Goal: Transaction & Acquisition: Purchase product/service

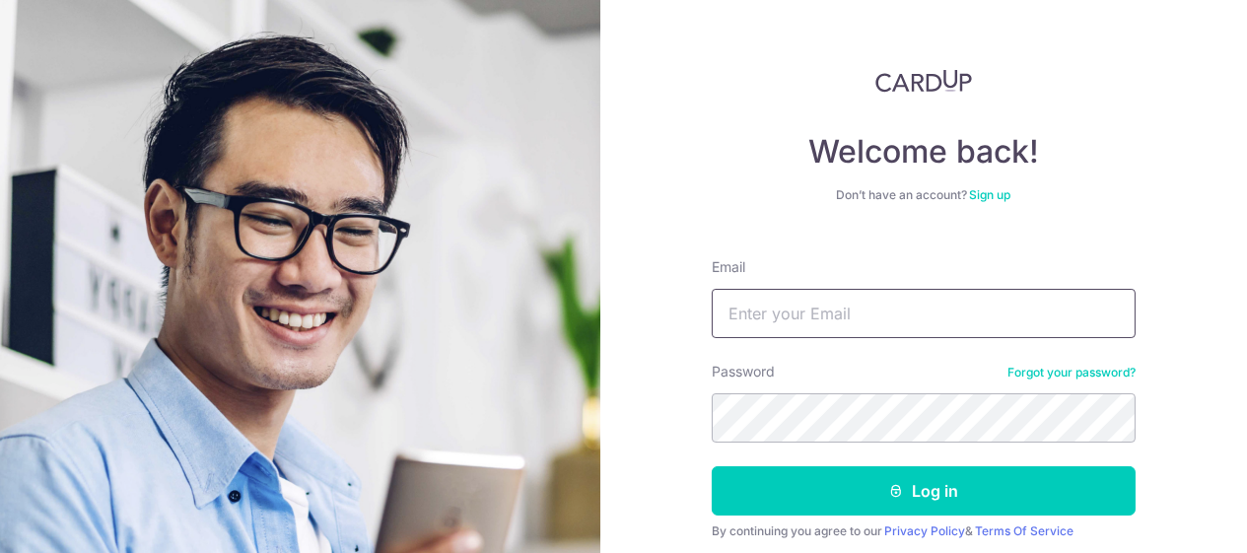
click at [748, 334] on input "Email" at bounding box center [924, 313] width 424 height 49
type input "[EMAIL_ADDRESS][DOMAIN_NAME]"
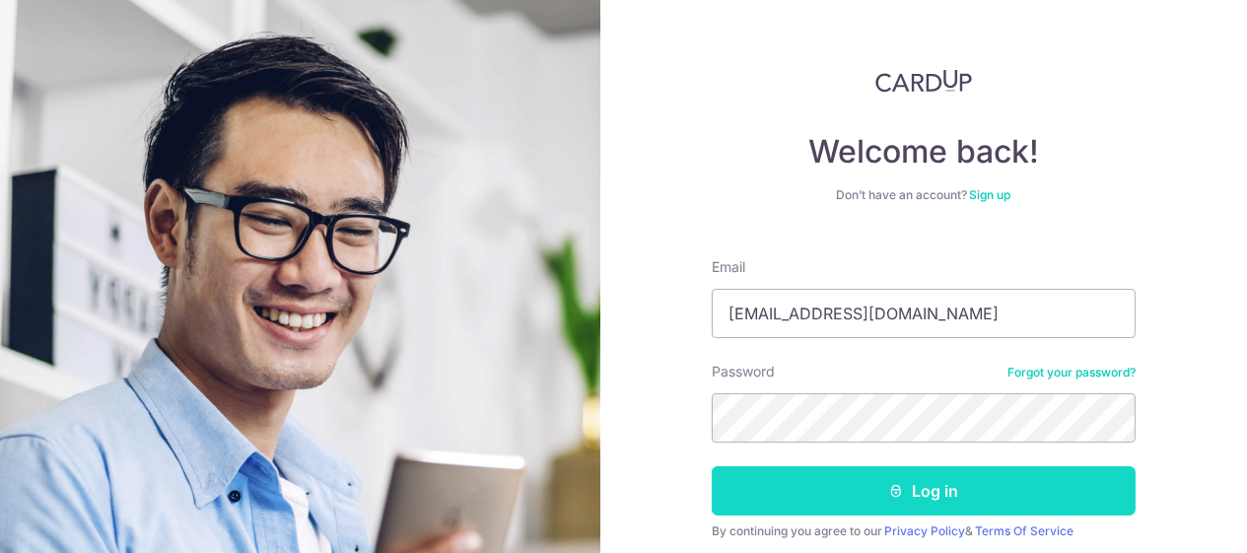
click at [939, 493] on button "Log in" at bounding box center [924, 490] width 424 height 49
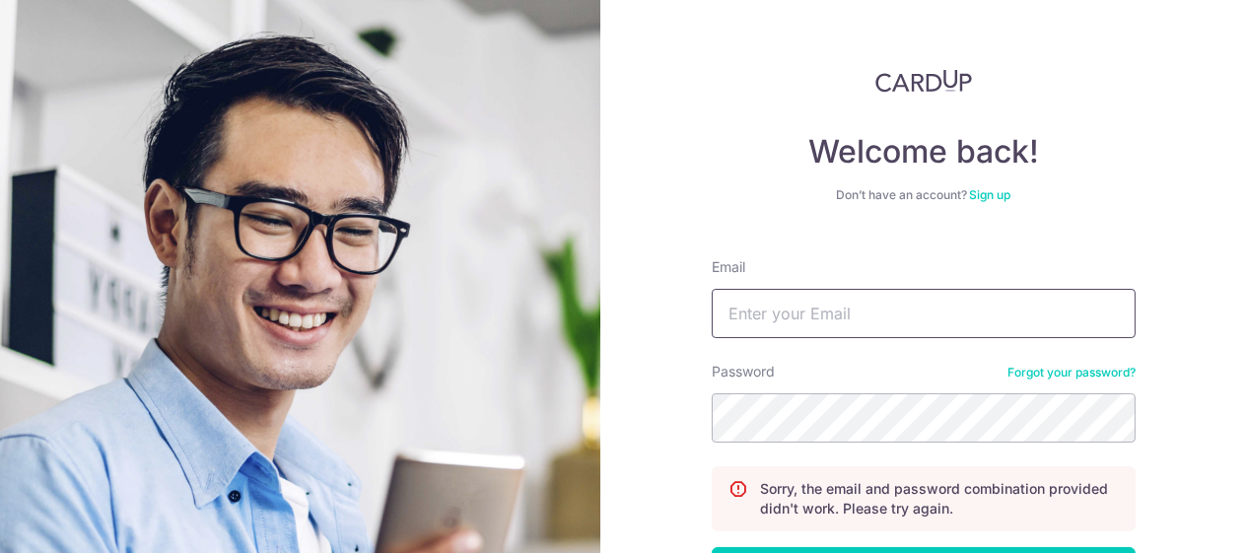
click at [794, 304] on input "Email" at bounding box center [924, 313] width 424 height 49
type input "[EMAIL_ADDRESS][DOMAIN_NAME]"
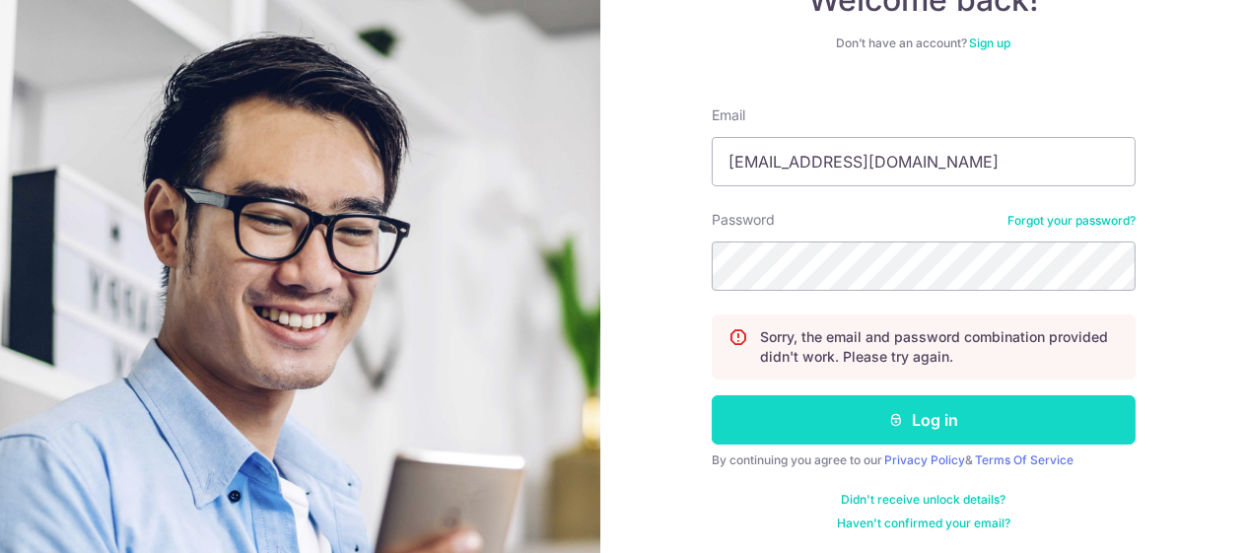
click at [935, 412] on button "Log in" at bounding box center [924, 419] width 424 height 49
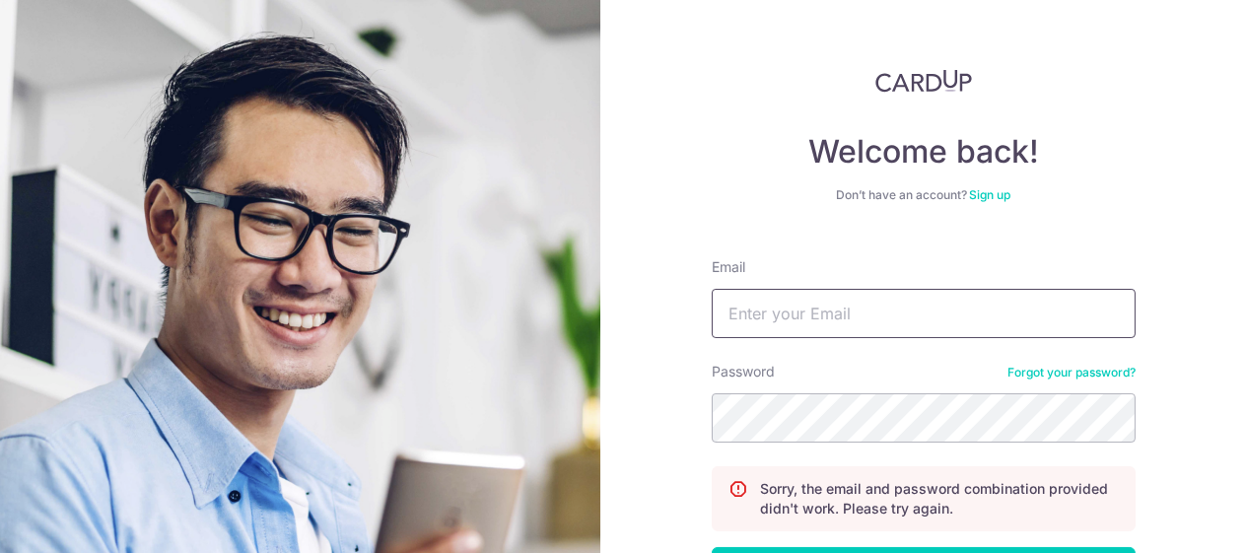
click at [745, 307] on input "Email" at bounding box center [924, 313] width 424 height 49
type input "[EMAIL_ADDRESS][DOMAIN_NAME]"
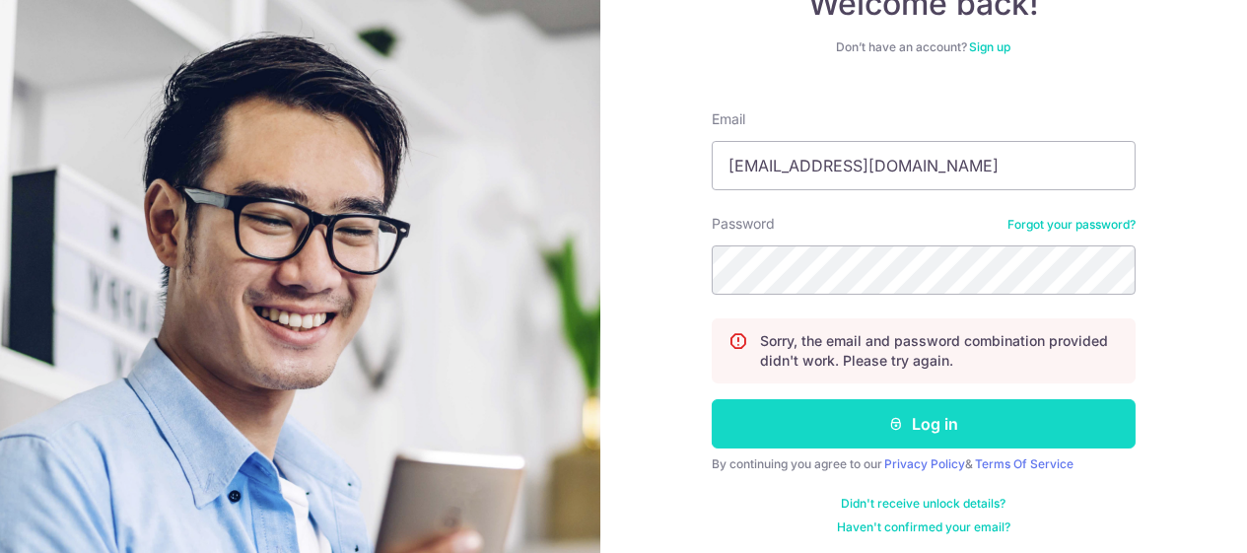
click at [844, 421] on button "Log in" at bounding box center [924, 423] width 424 height 49
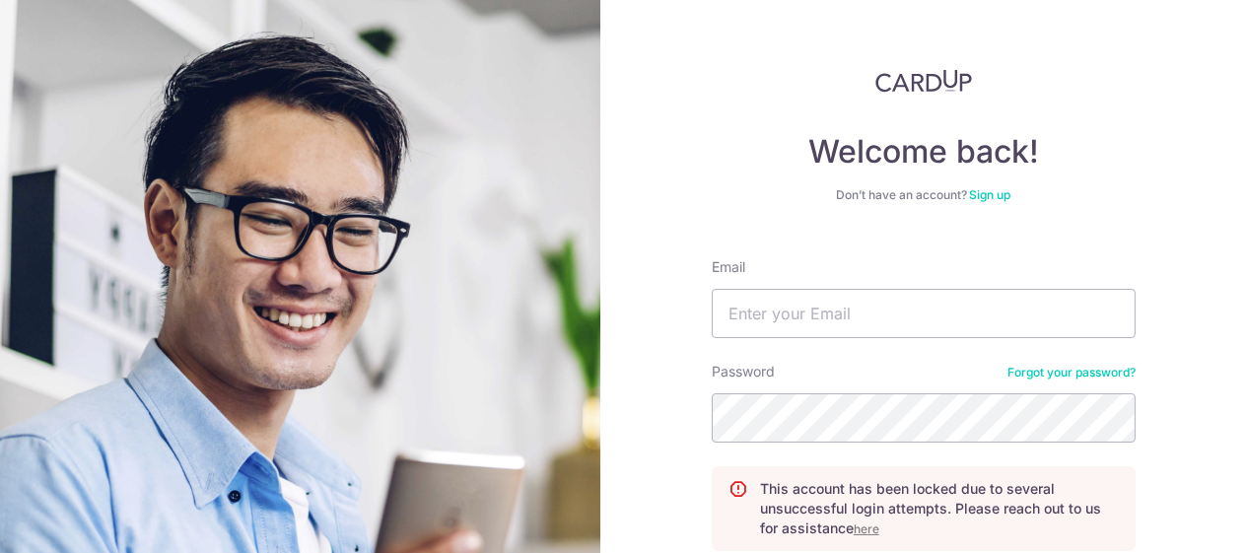
scroll to position [148, 0]
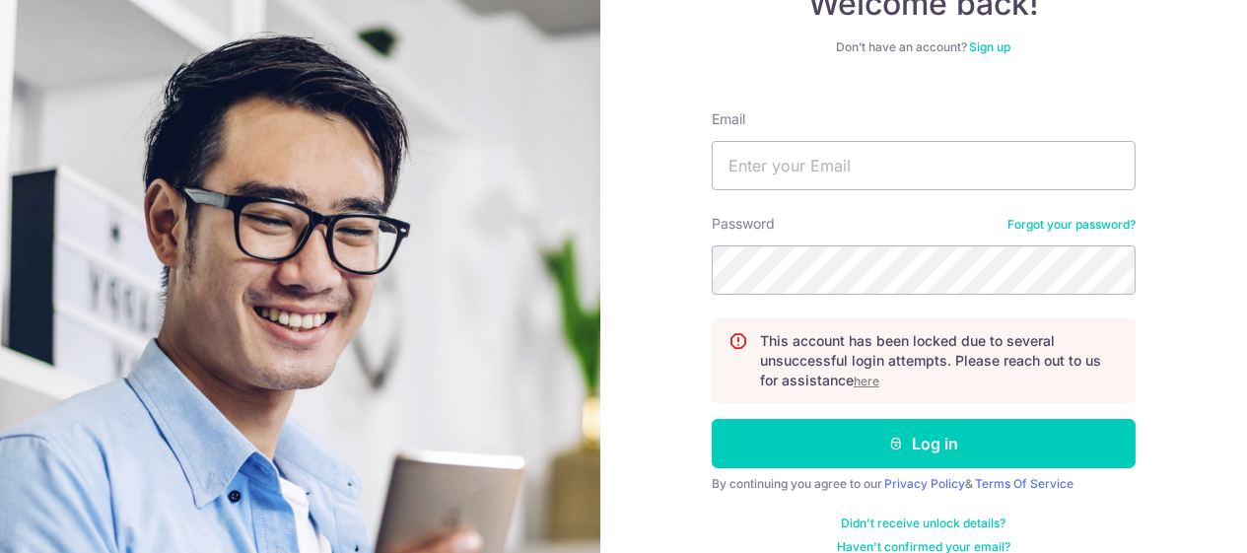
click at [858, 382] on u "here" at bounding box center [867, 381] width 26 height 15
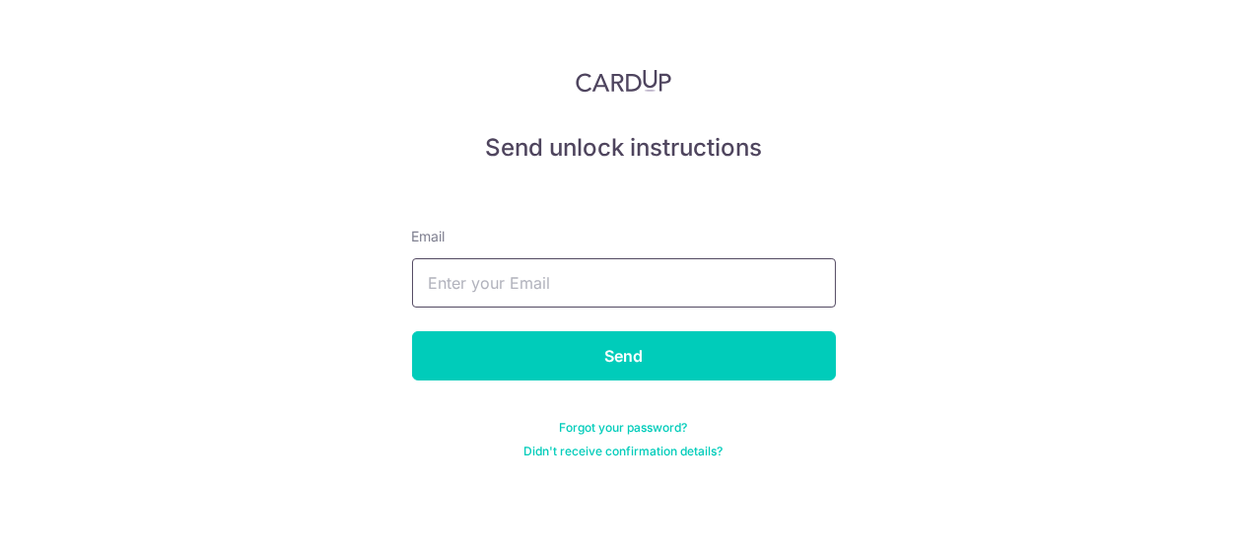
click at [519, 278] on input "text" at bounding box center [624, 282] width 424 height 49
type input "[EMAIL_ADDRESS][DOMAIN_NAME]"
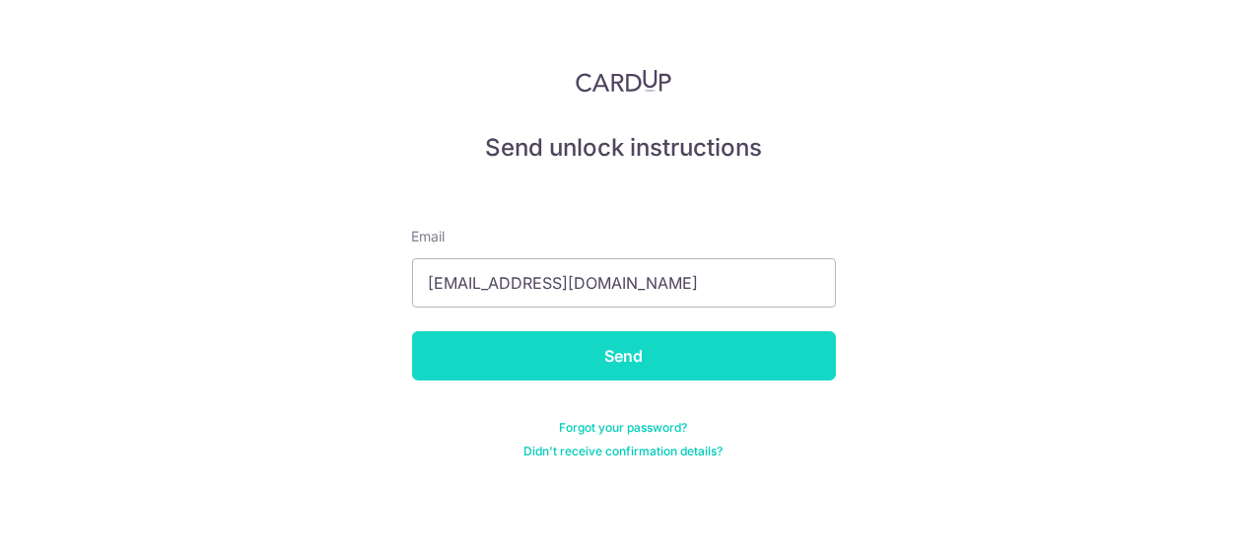
click at [538, 354] on input "Send" at bounding box center [624, 355] width 424 height 49
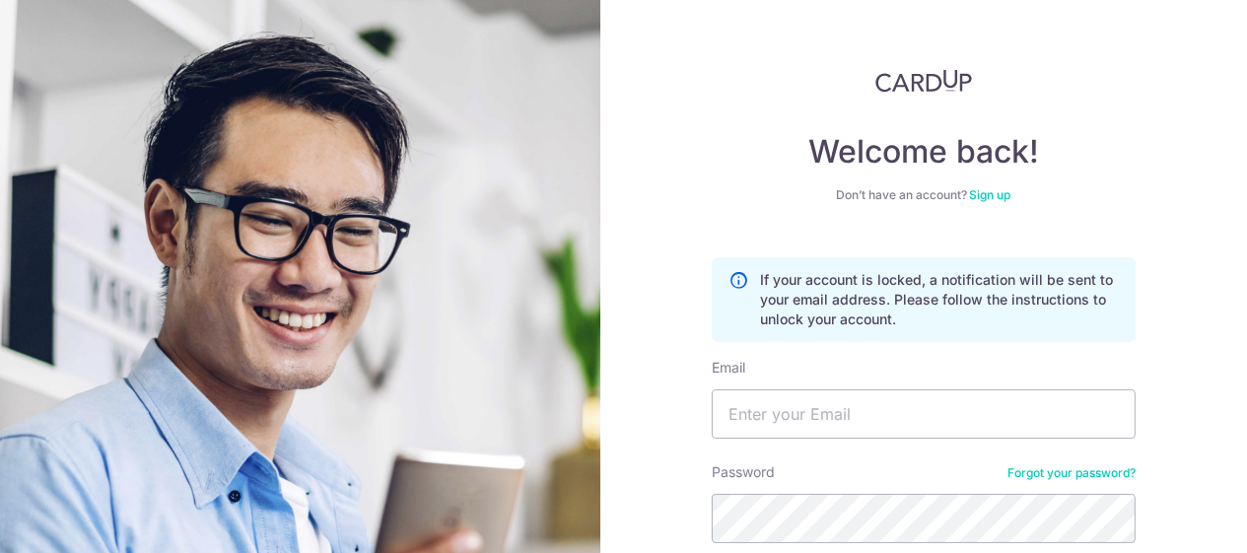
scroll to position [148, 0]
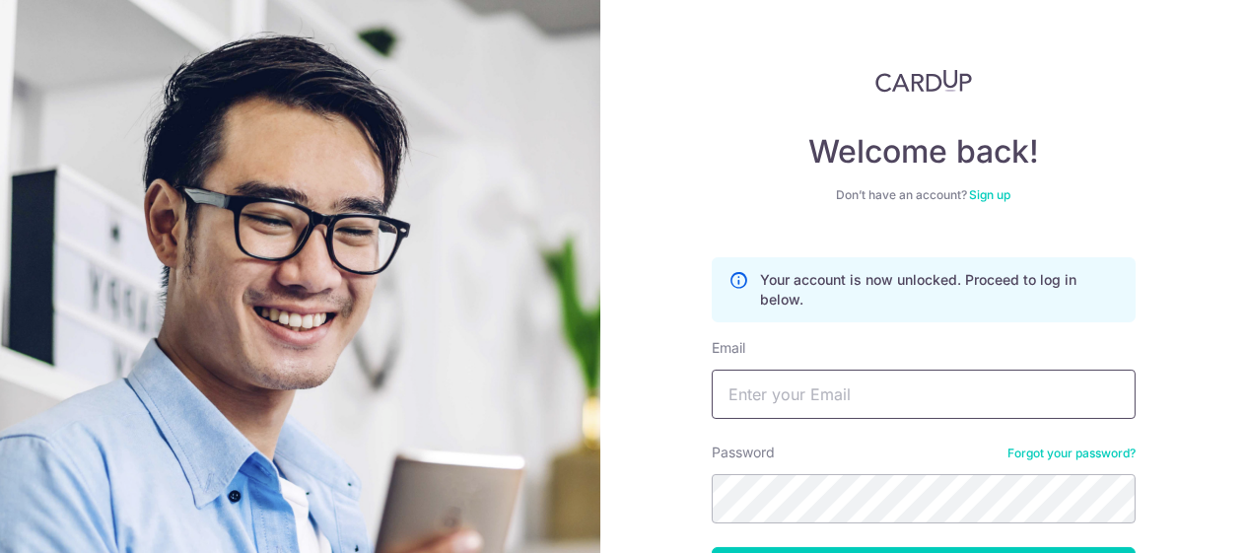
click at [840, 398] on input "Email" at bounding box center [924, 394] width 424 height 49
type input "[EMAIL_ADDRESS][DOMAIN_NAME]"
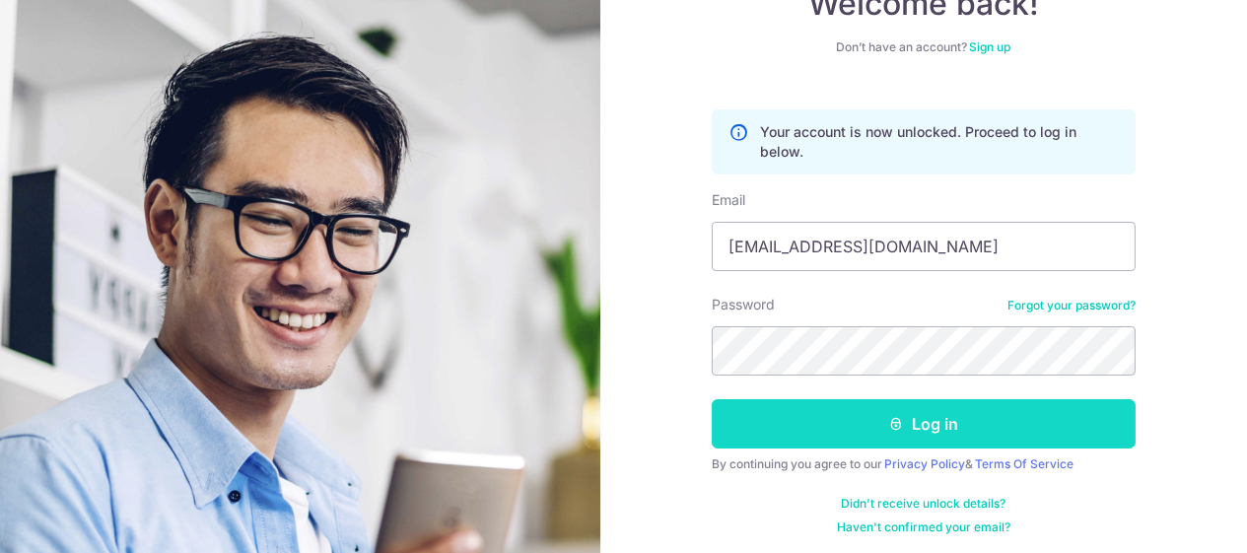
click at [905, 429] on button "Log in" at bounding box center [924, 423] width 424 height 49
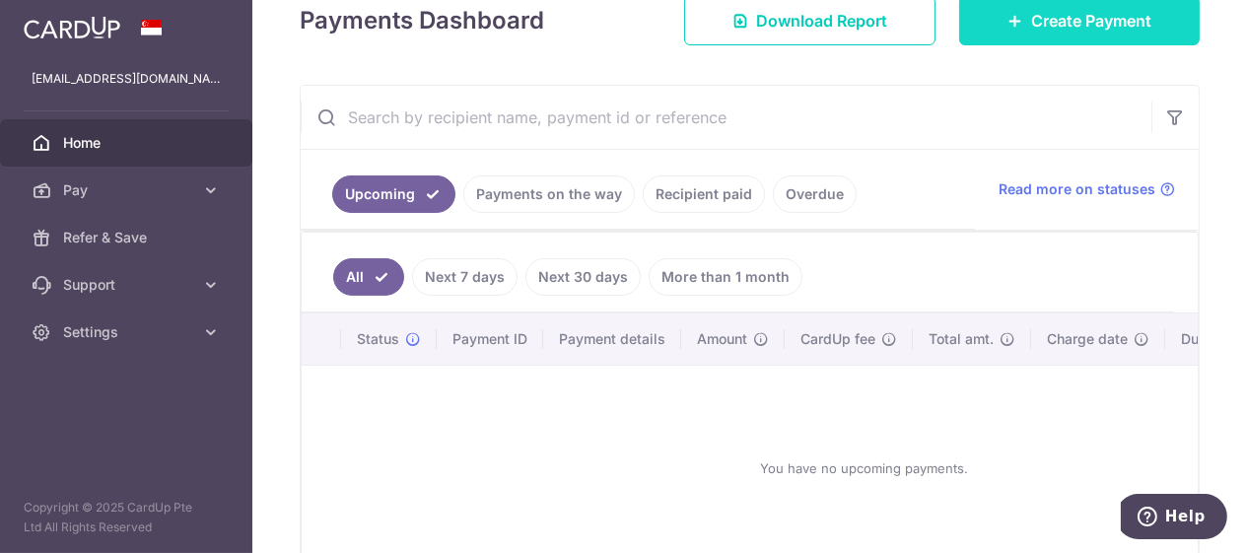
click at [1035, 33] on span "Create Payment" at bounding box center [1091, 21] width 120 height 24
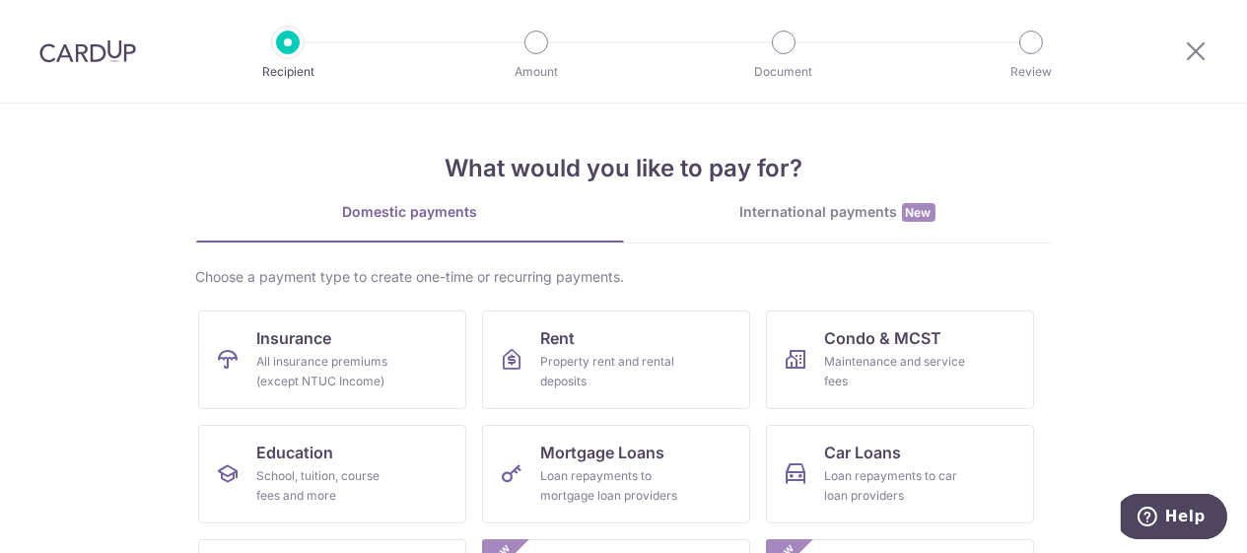
scroll to position [148, 0]
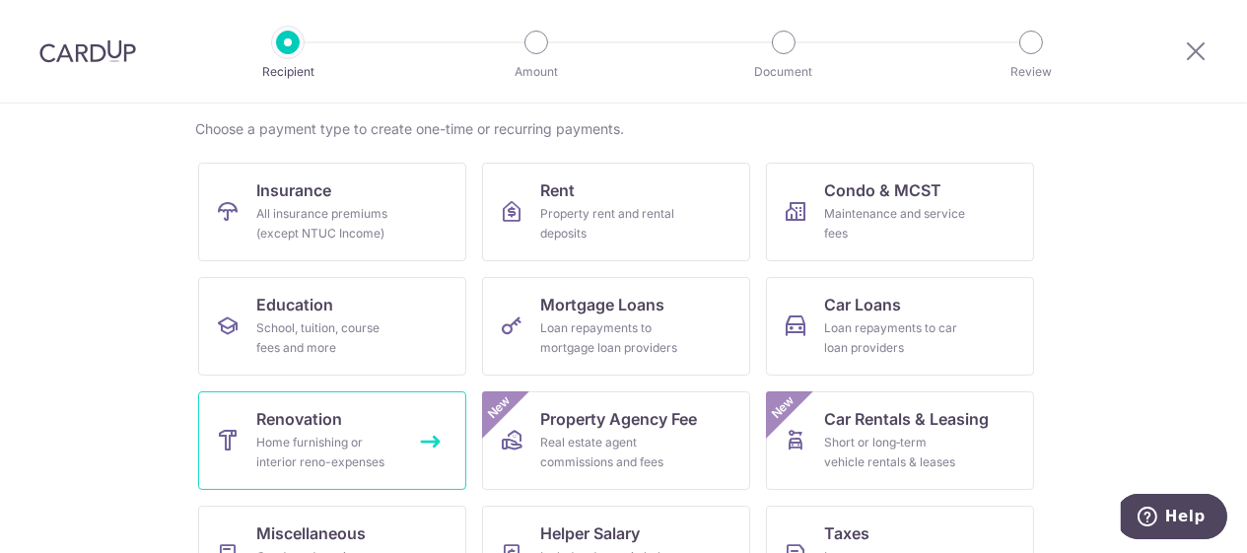
click at [278, 426] on span "Renovation" at bounding box center [300, 419] width 86 height 24
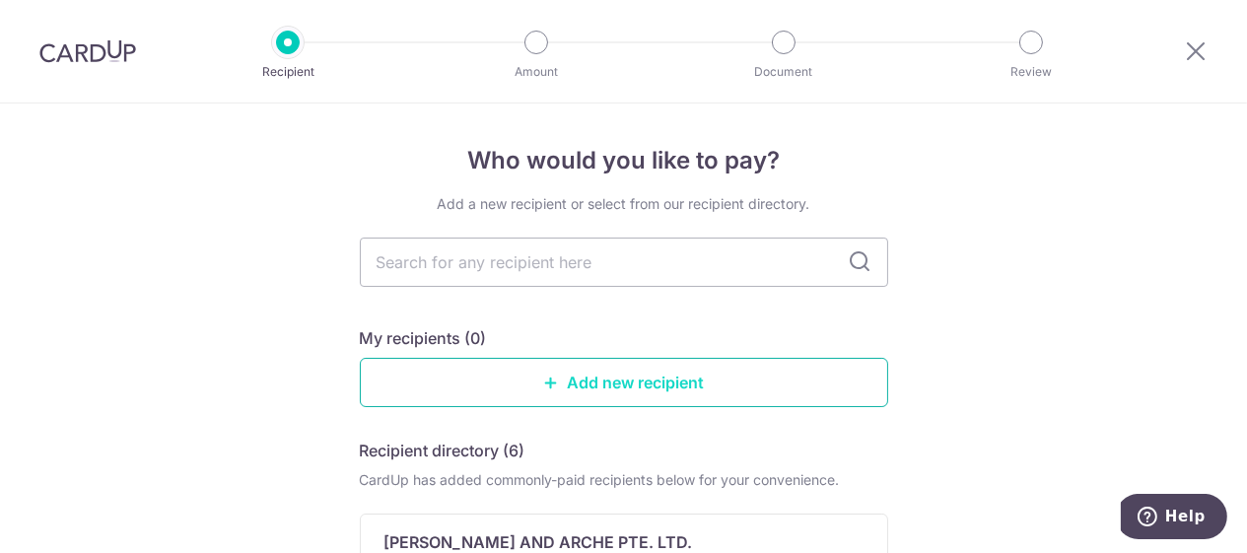
click at [545, 390] on icon at bounding box center [551, 383] width 16 height 16
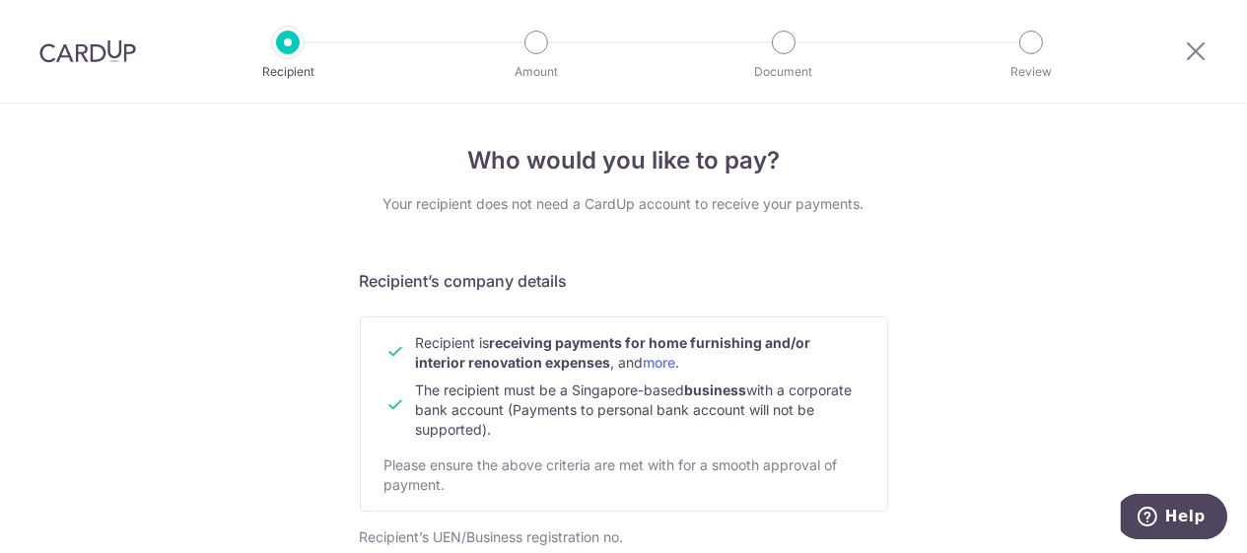
scroll to position [148, 0]
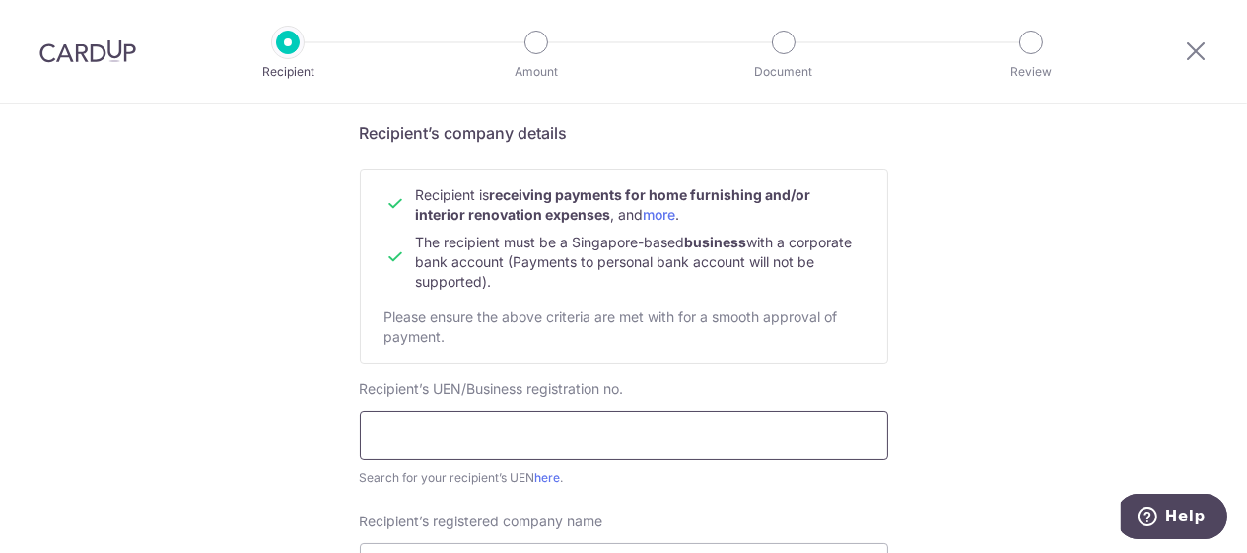
click at [566, 426] on input "text" at bounding box center [624, 435] width 528 height 49
type input "53197309C"
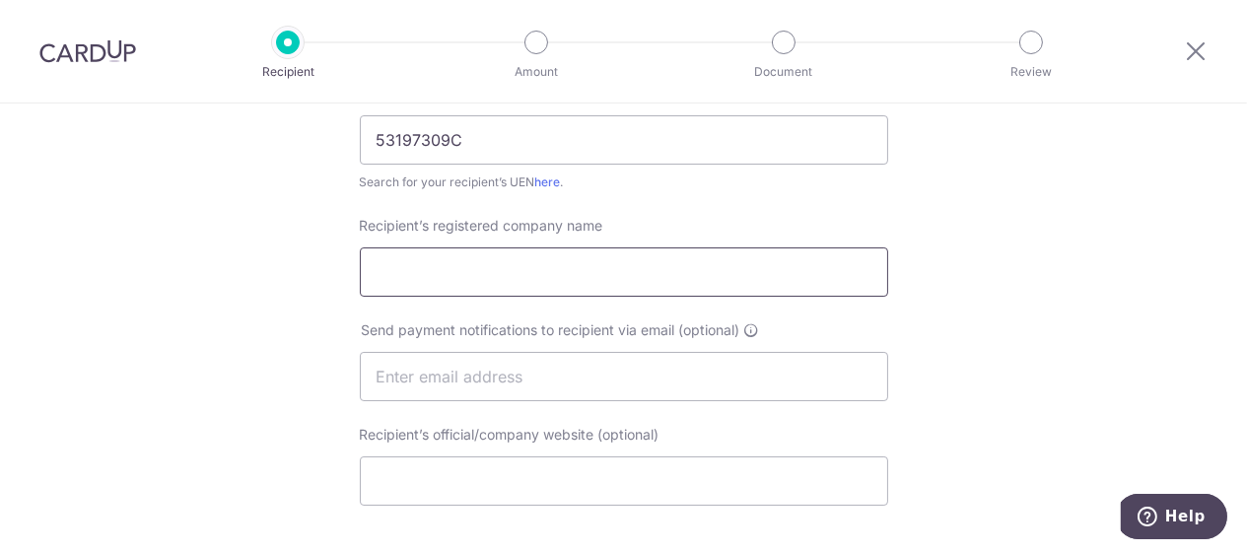
click at [480, 284] on input "Recipient’s registered company name" at bounding box center [624, 271] width 528 height 49
paste input "Archideaz Creative Solutions"
type input "Archideaz Creative Solutions"
click at [419, 384] on input "text" at bounding box center [624, 376] width 528 height 49
type input "[EMAIL_ADDRESS][DOMAIN_NAME]"
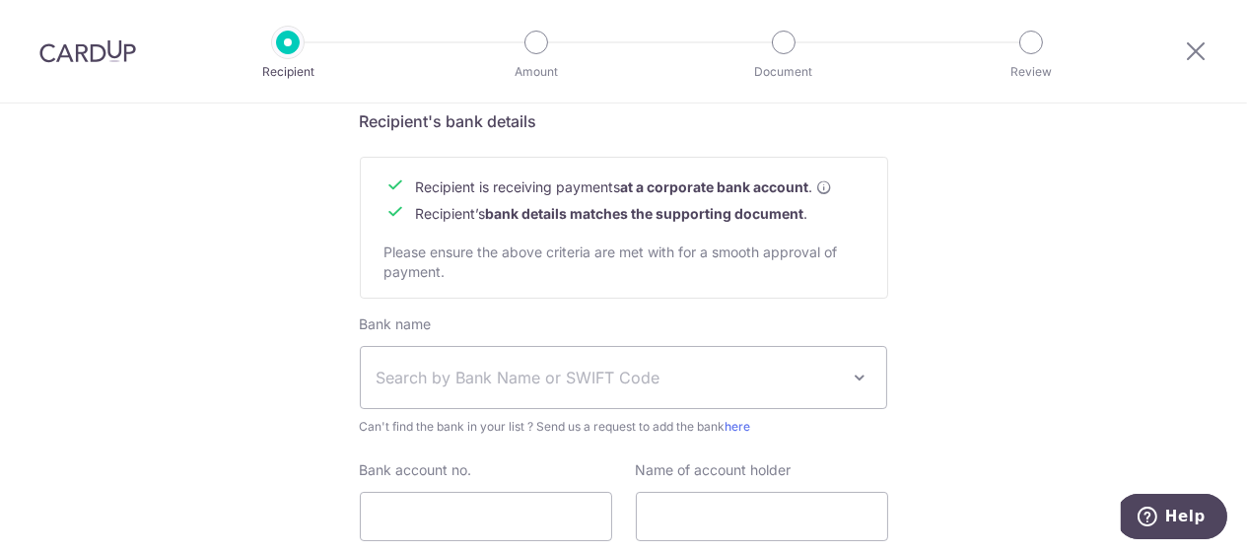
scroll to position [1035, 0]
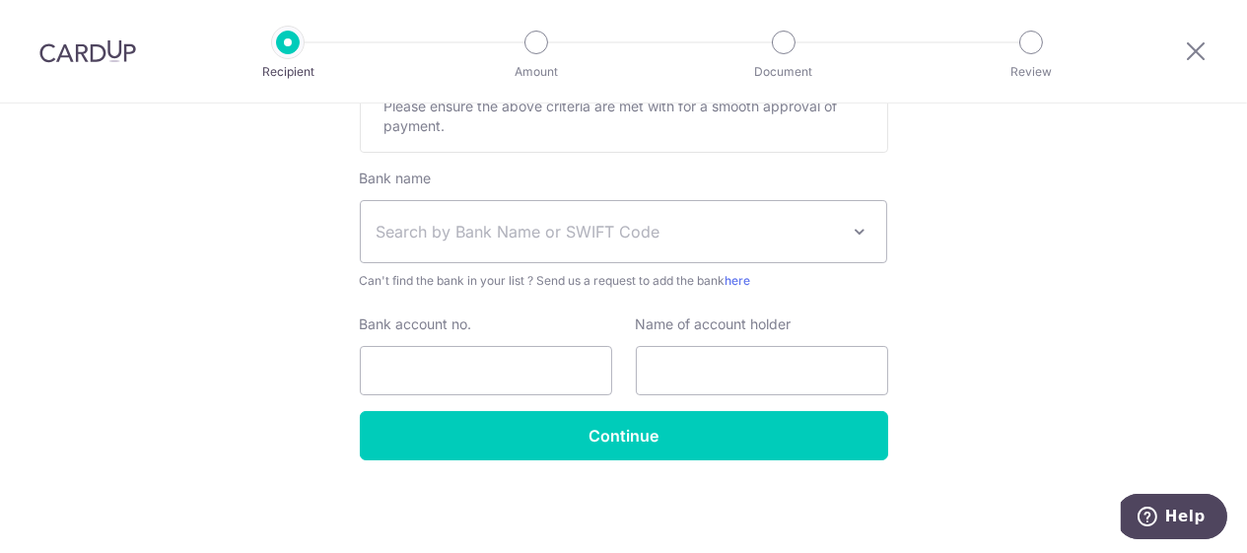
click at [648, 241] on span "Search by Bank Name or SWIFT Code" at bounding box center [607, 232] width 463 height 24
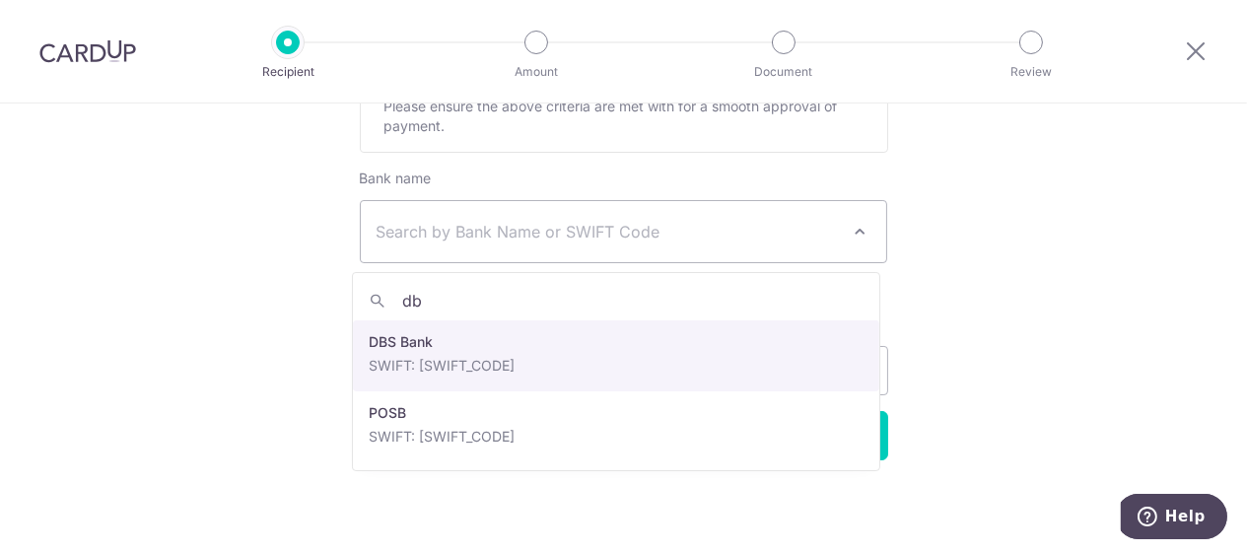
type input "db"
select select "6"
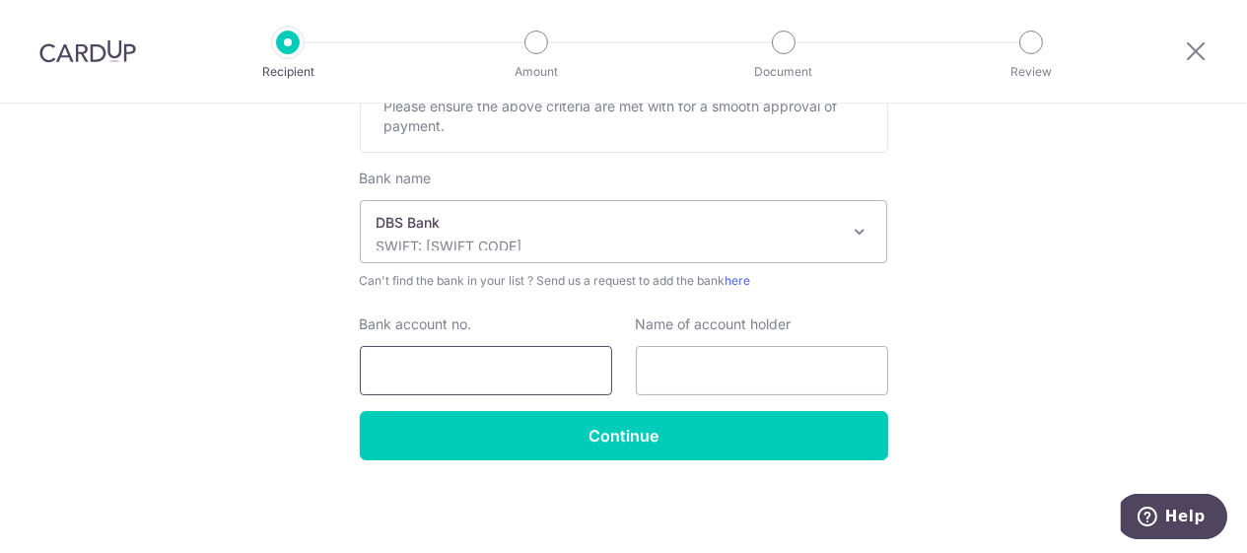
click at [477, 372] on input "Bank account no." at bounding box center [486, 370] width 252 height 49
type input "885215331343"
click at [781, 373] on input "text" at bounding box center [762, 370] width 252 height 49
paste input "Archideaz Creative Solutions"
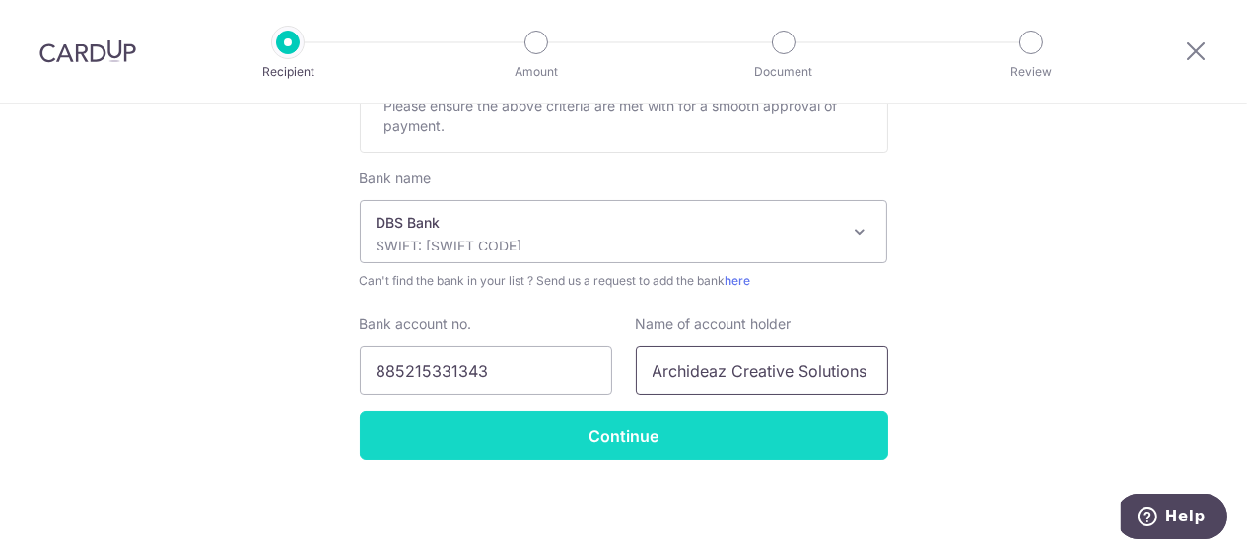
type input "Archideaz Creative Solutions"
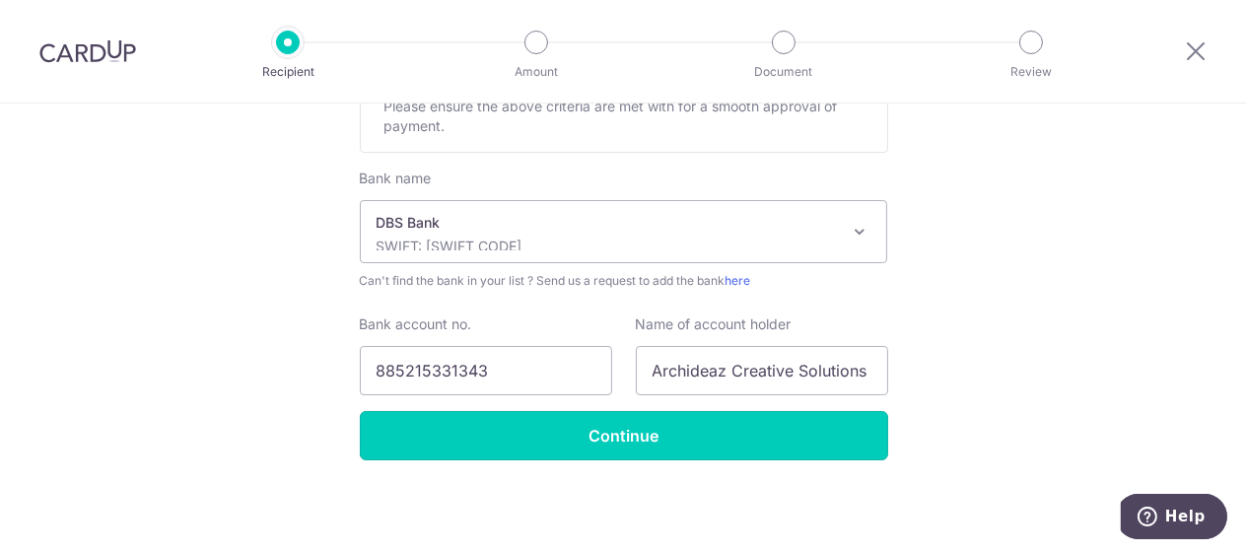
click at [640, 437] on input "Continue" at bounding box center [624, 435] width 528 height 49
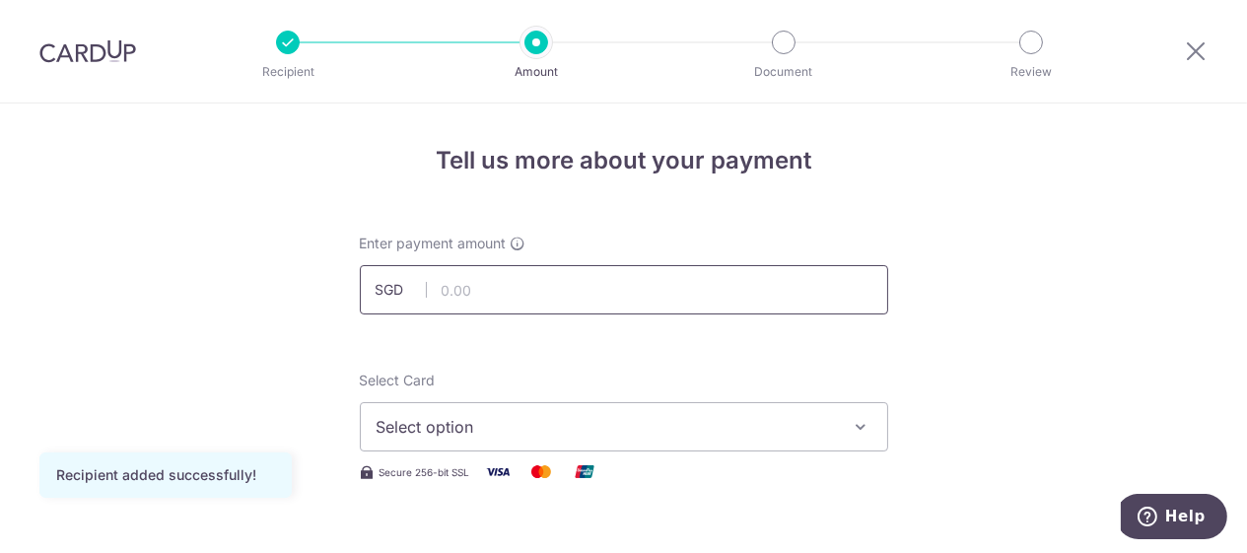
click at [461, 293] on input "text" at bounding box center [624, 289] width 528 height 49
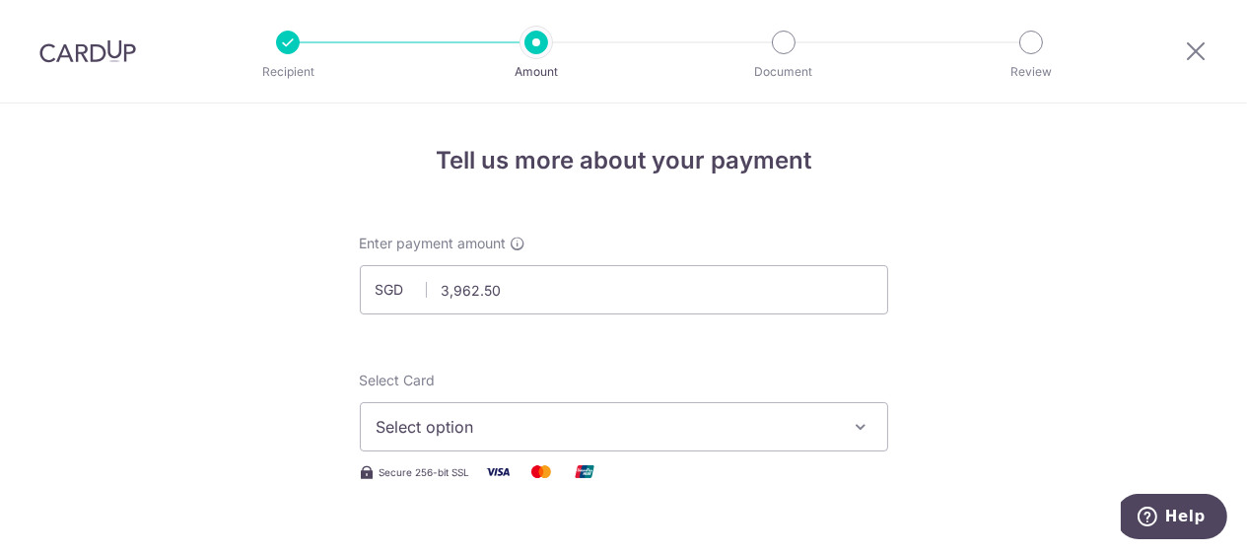
type input "3,962.50"
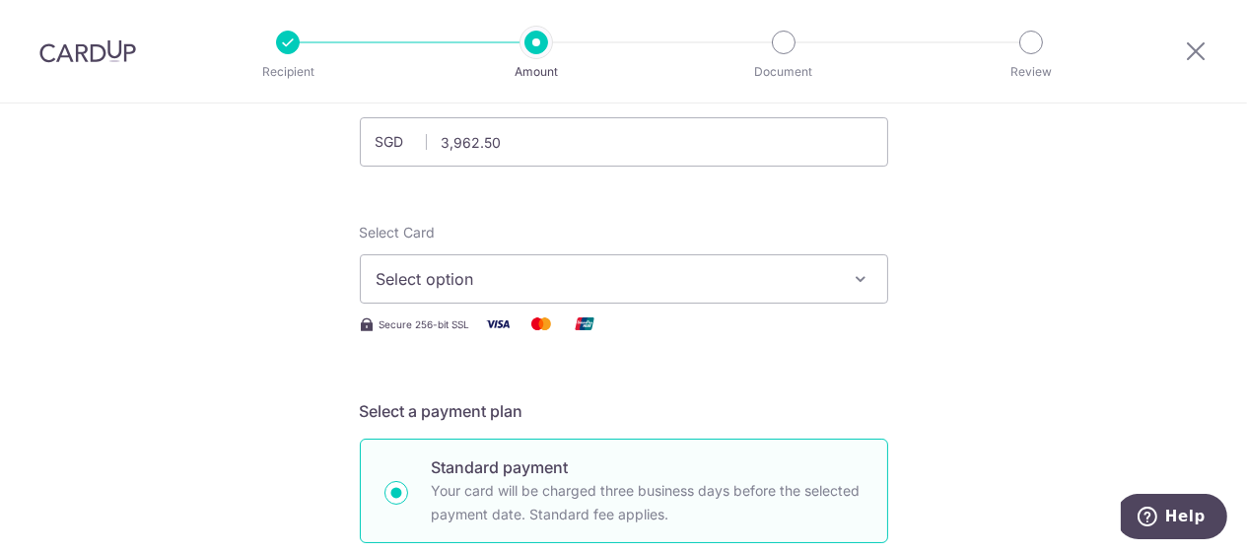
click at [578, 291] on span "Select option" at bounding box center [605, 279] width 459 height 24
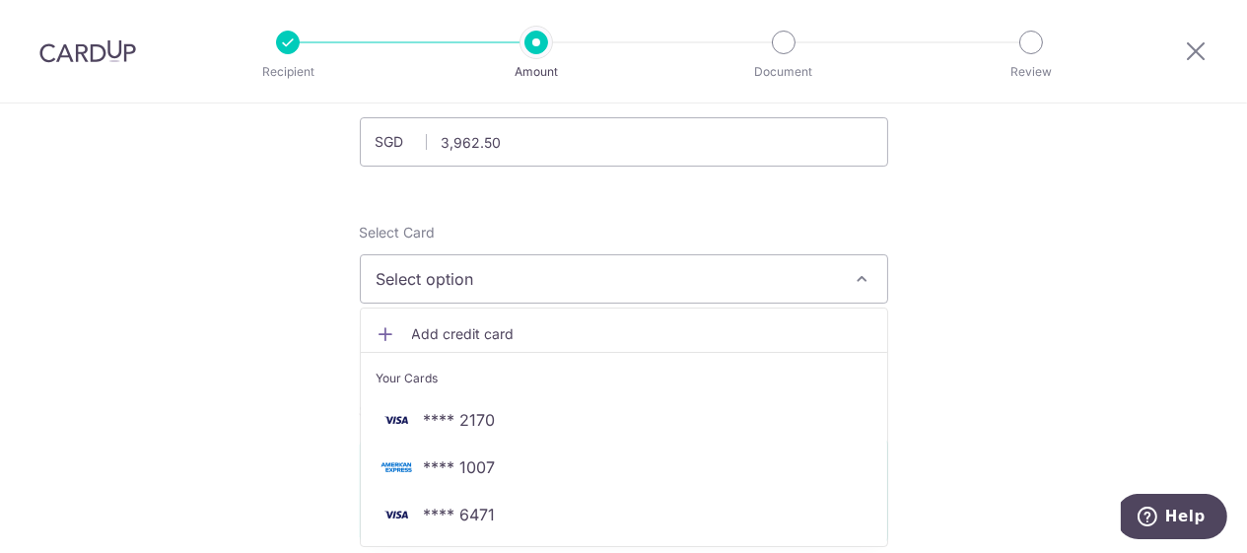
scroll to position [296, 0]
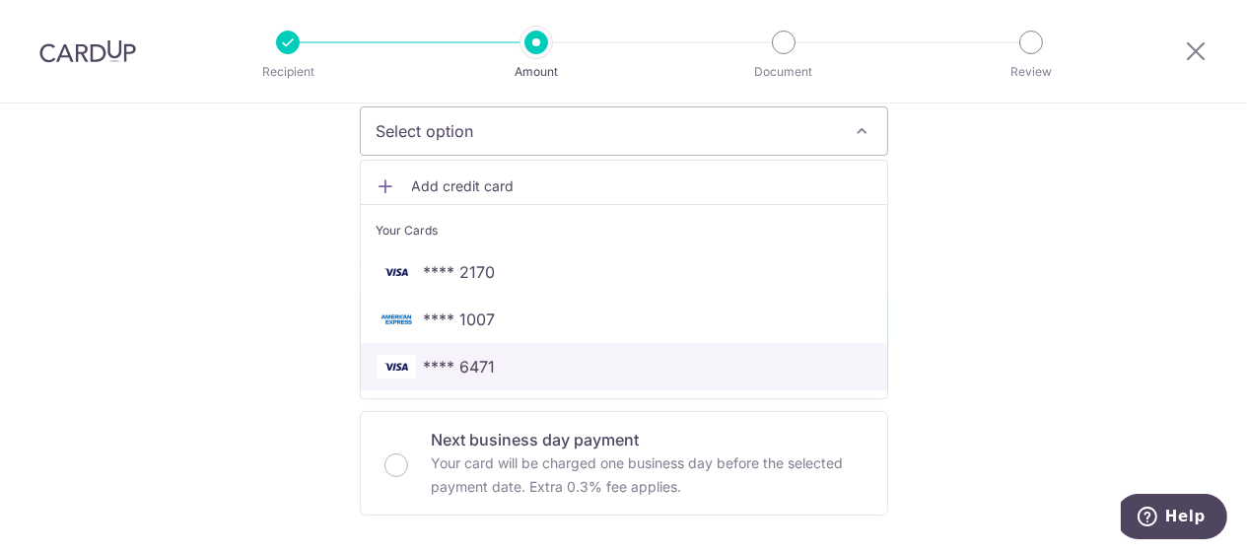
click at [436, 377] on span "**** 6471" at bounding box center [460, 367] width 72 height 24
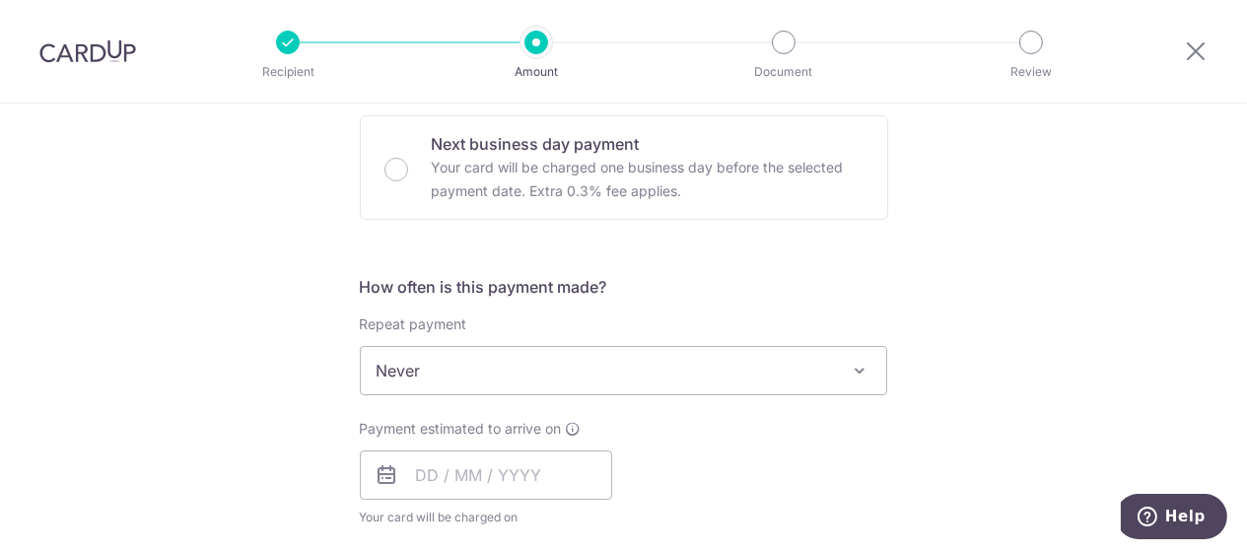
scroll to position [739, 0]
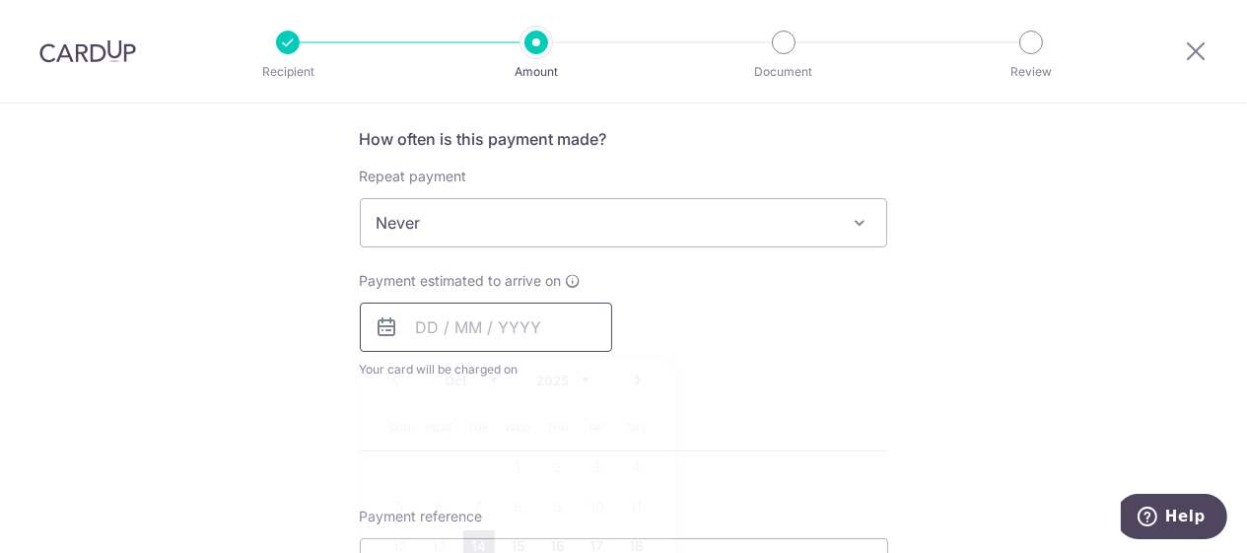
click at [447, 330] on input "text" at bounding box center [486, 327] width 252 height 49
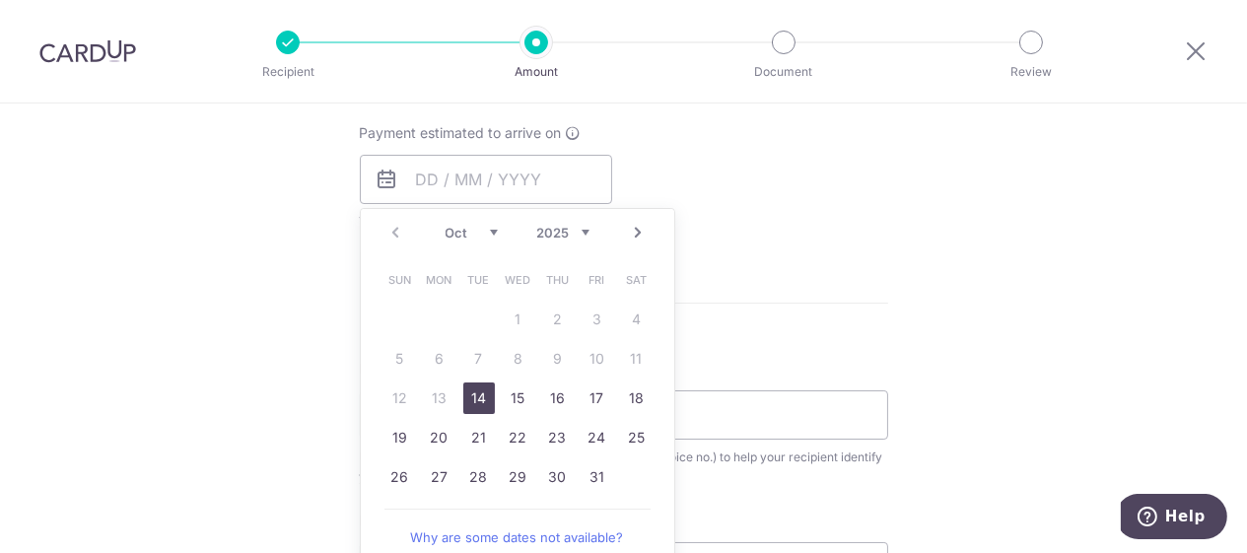
click at [469, 405] on link "14" at bounding box center [479, 398] width 32 height 32
type input "[DATE]"
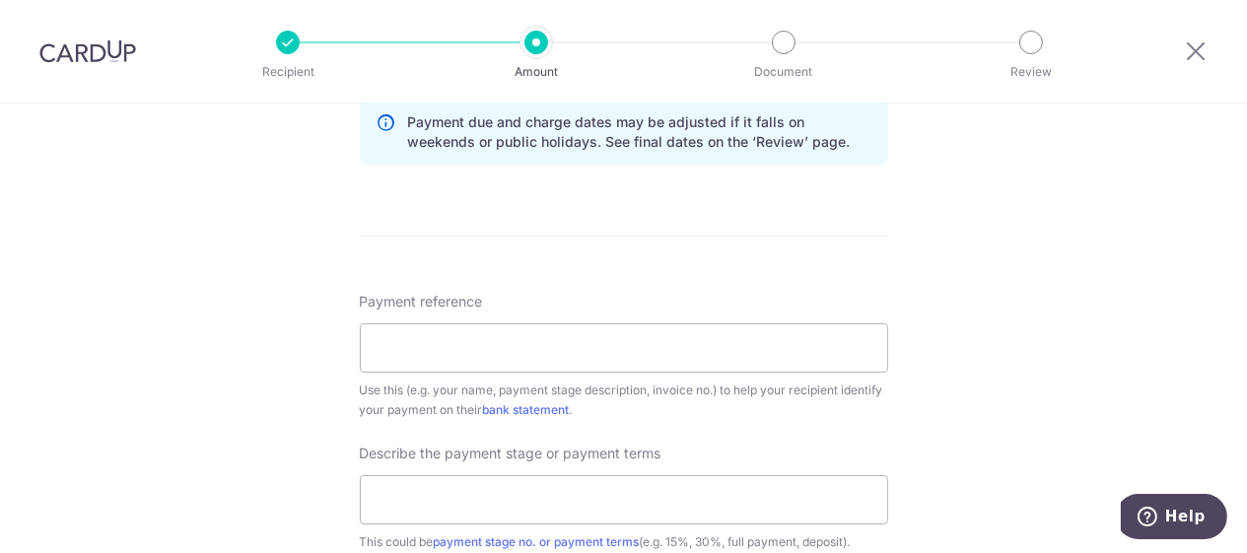
scroll to position [1183, 0]
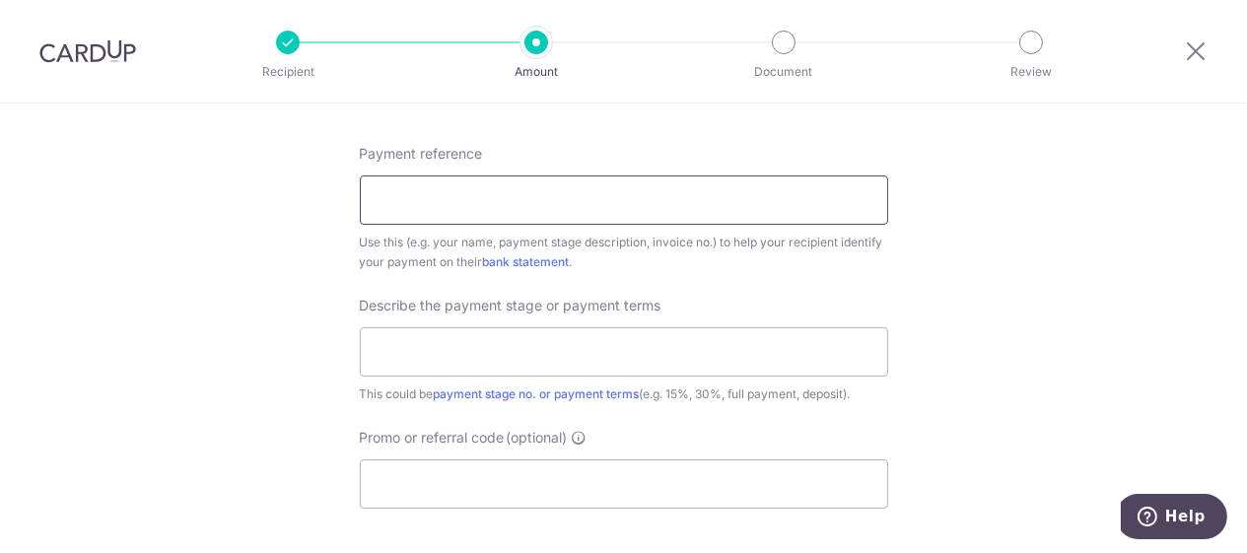
click at [502, 208] on input "Payment reference" at bounding box center [624, 199] width 528 height 49
paste input "NV-2510NG411"
click at [368, 211] on input "NV-2510NG411" at bounding box center [624, 199] width 528 height 49
type input "INV-2510NG411"
click at [520, 355] on input "text" at bounding box center [624, 351] width 528 height 49
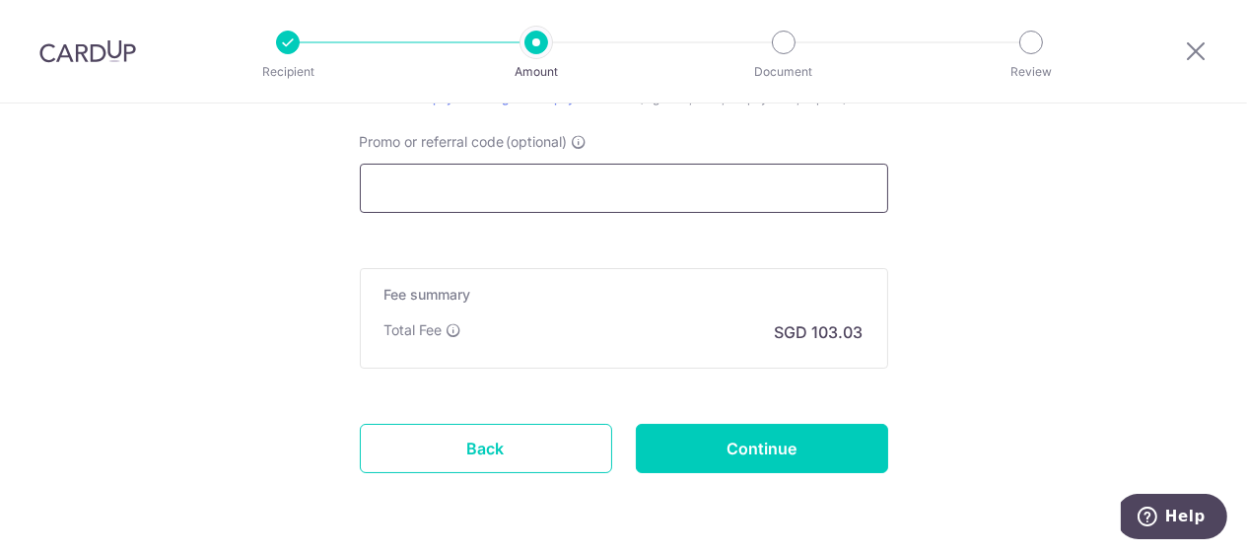
scroll to position [1331, 0]
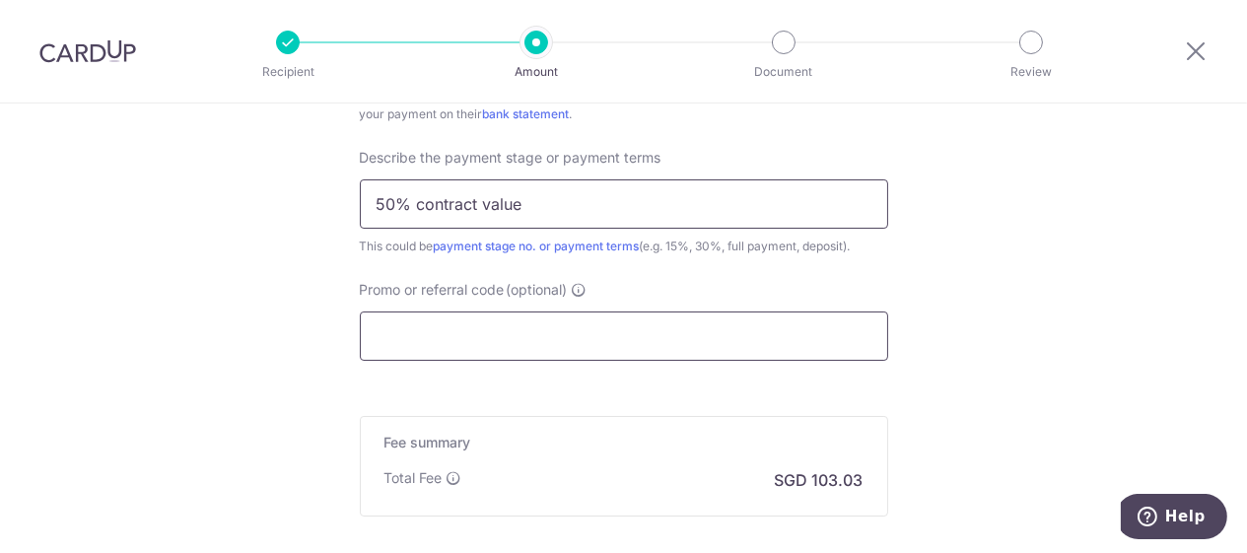
type input "50% contract value"
click at [518, 338] on input "Promo or referral code (optional)" at bounding box center [624, 335] width 528 height 49
paste input "RENO25ONE"
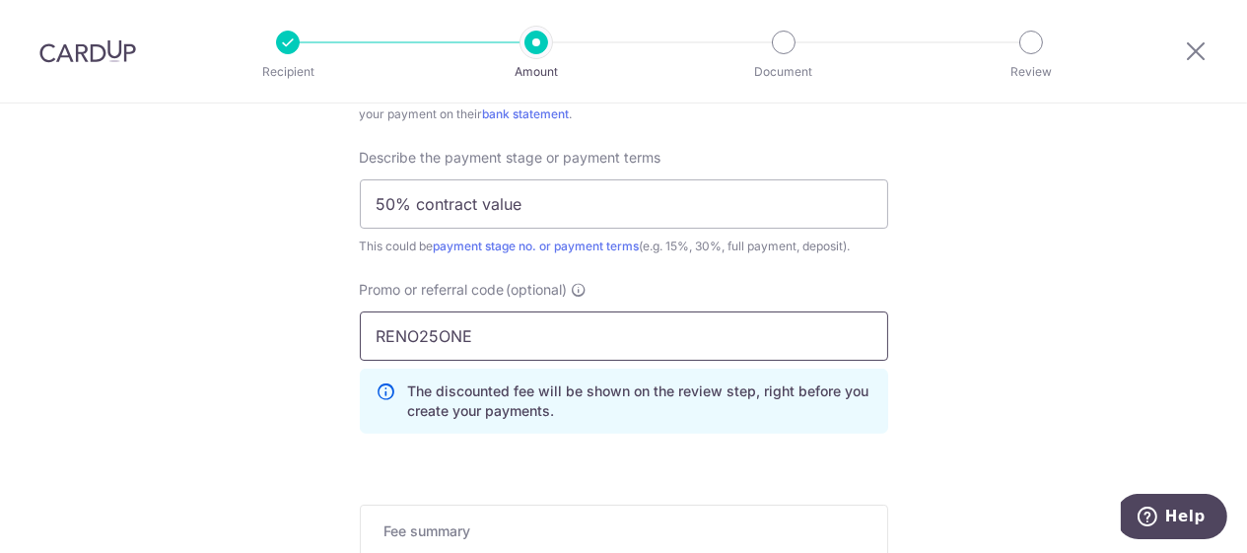
type input "RENO25ONE"
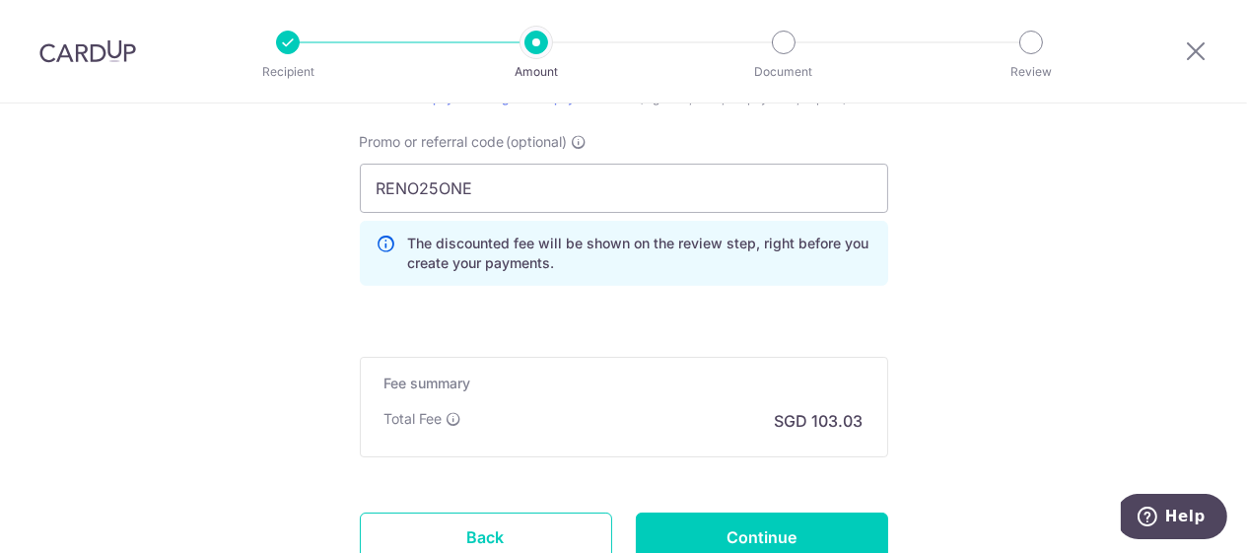
scroll to position [1626, 0]
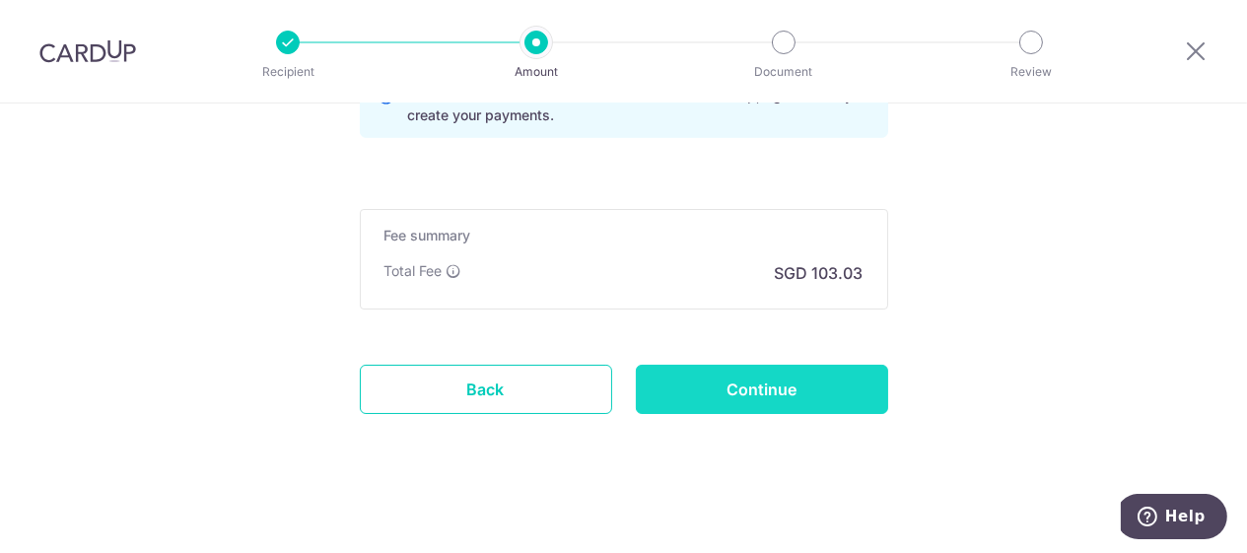
click at [773, 378] on input "Continue" at bounding box center [762, 389] width 252 height 49
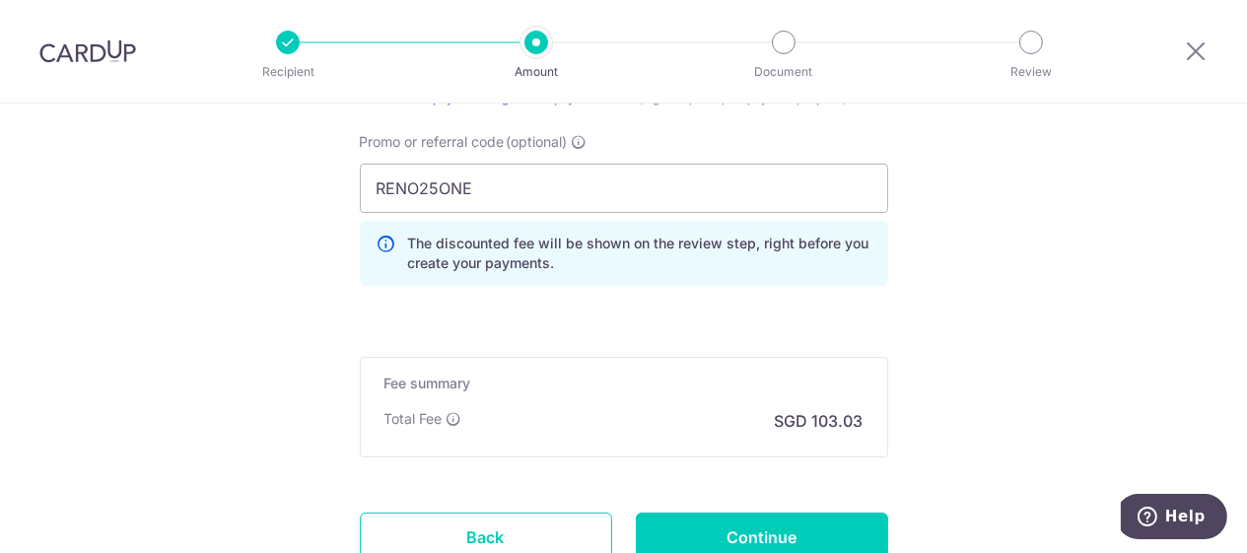
scroll to position [1626, 0]
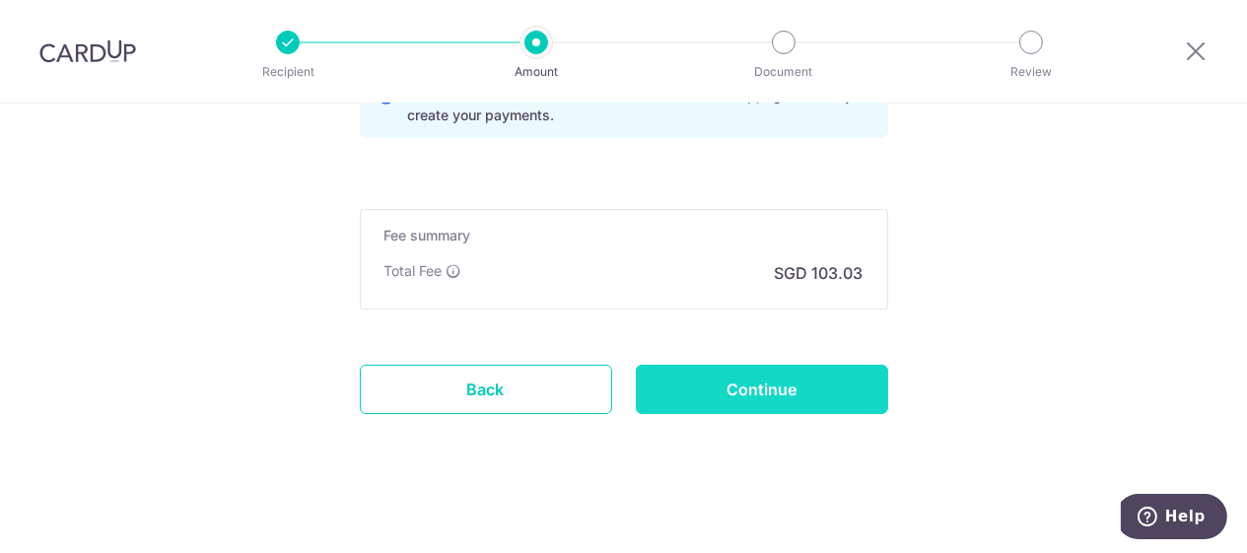
click at [734, 398] on input "Continue" at bounding box center [762, 389] width 252 height 49
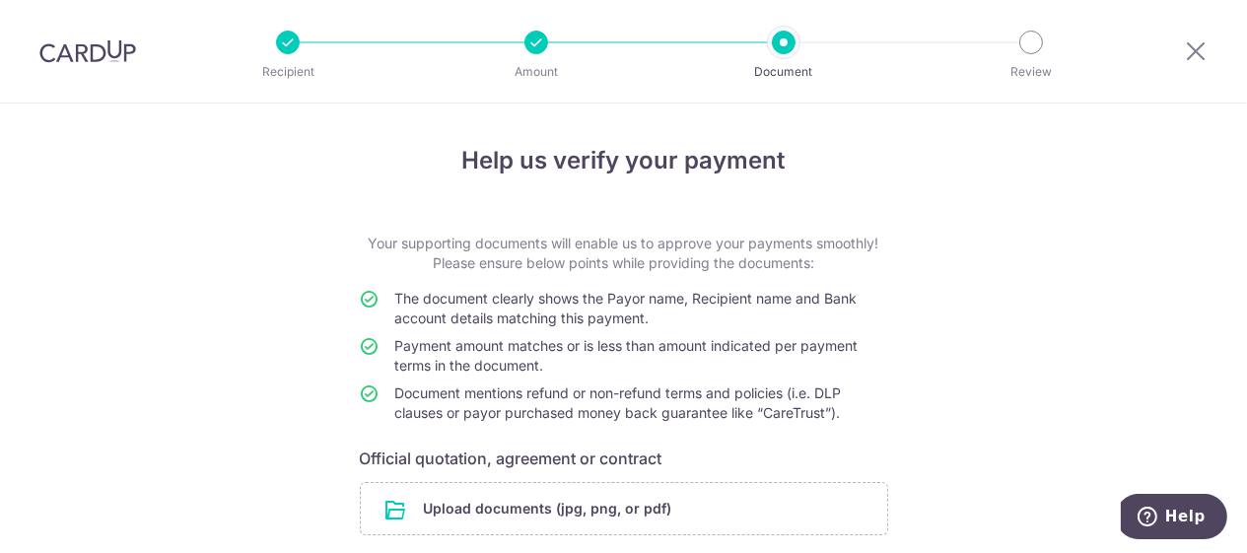
scroll to position [148, 0]
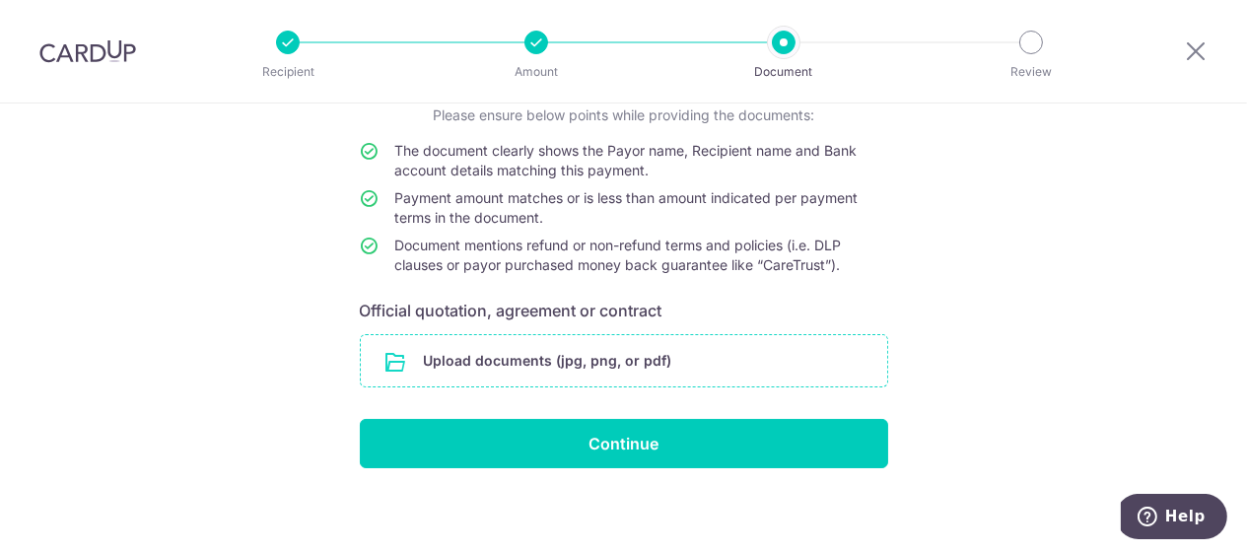
click at [586, 363] on input "file" at bounding box center [624, 360] width 526 height 51
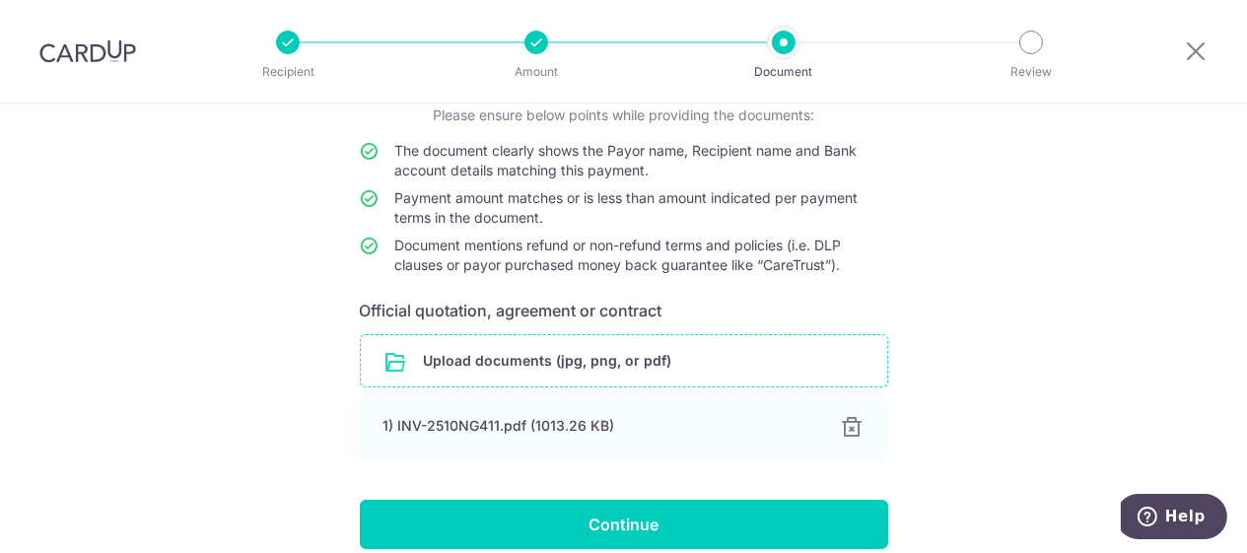
scroll to position [242, 0]
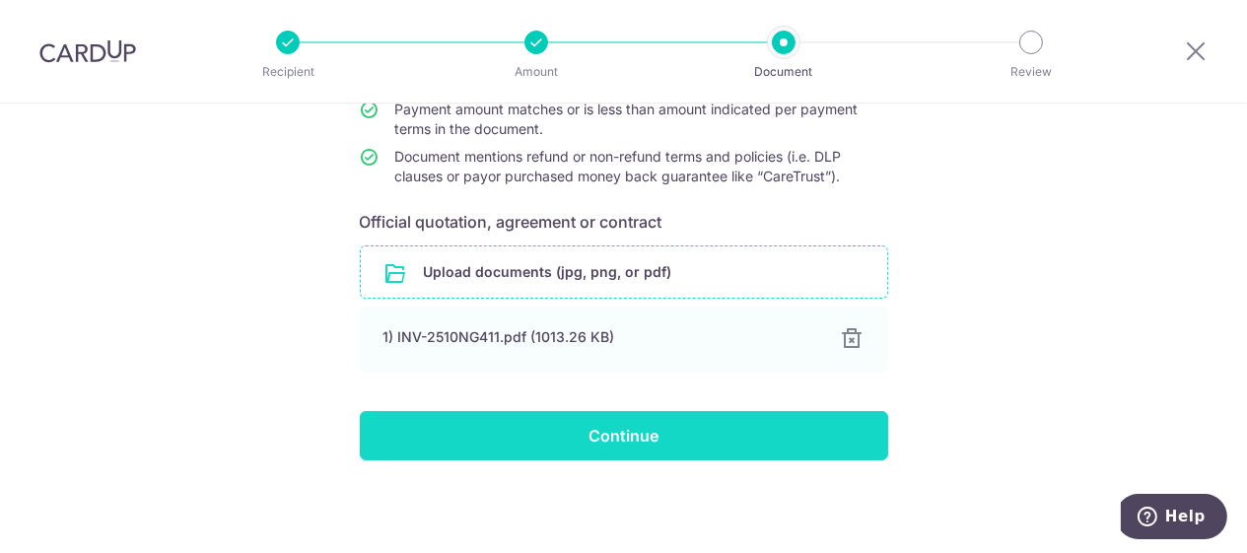
click at [714, 437] on input "Continue" at bounding box center [624, 435] width 528 height 49
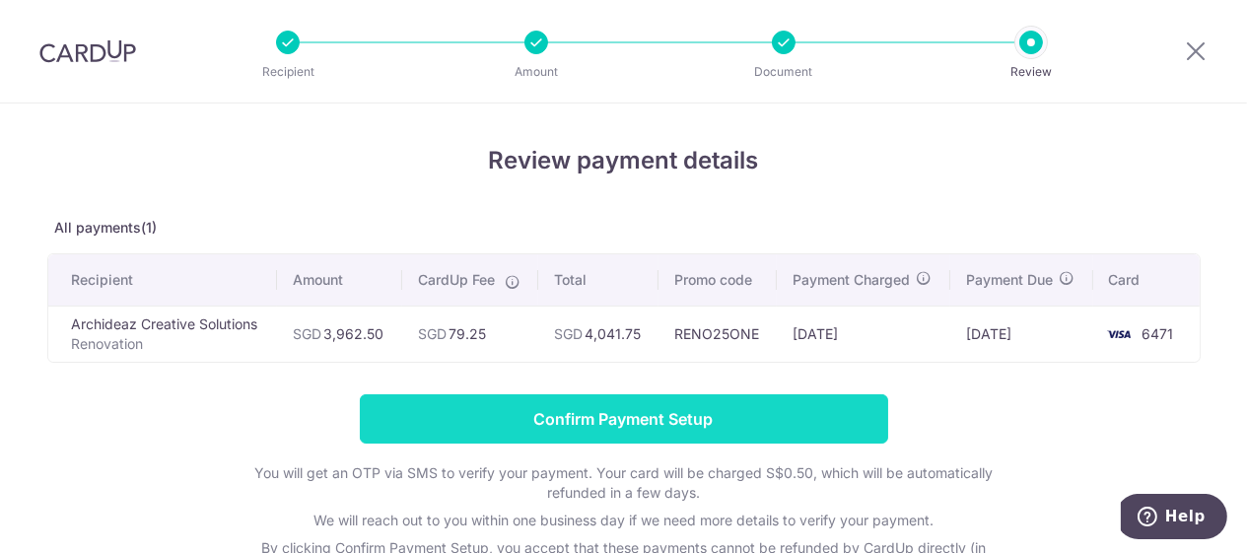
click at [627, 423] on input "Confirm Payment Setup" at bounding box center [624, 418] width 528 height 49
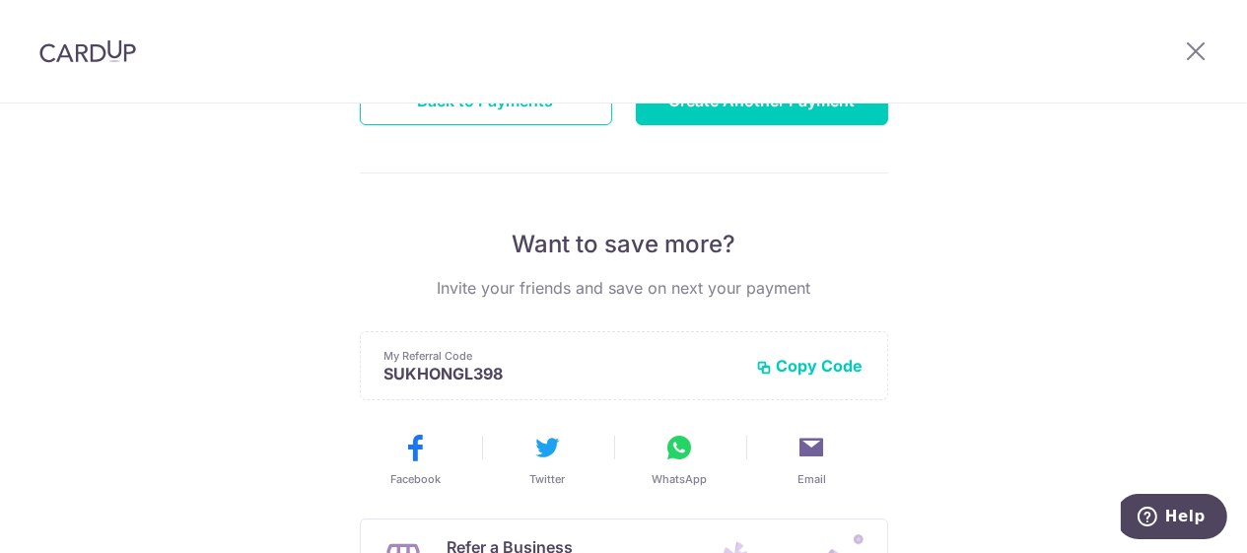
scroll to position [148, 0]
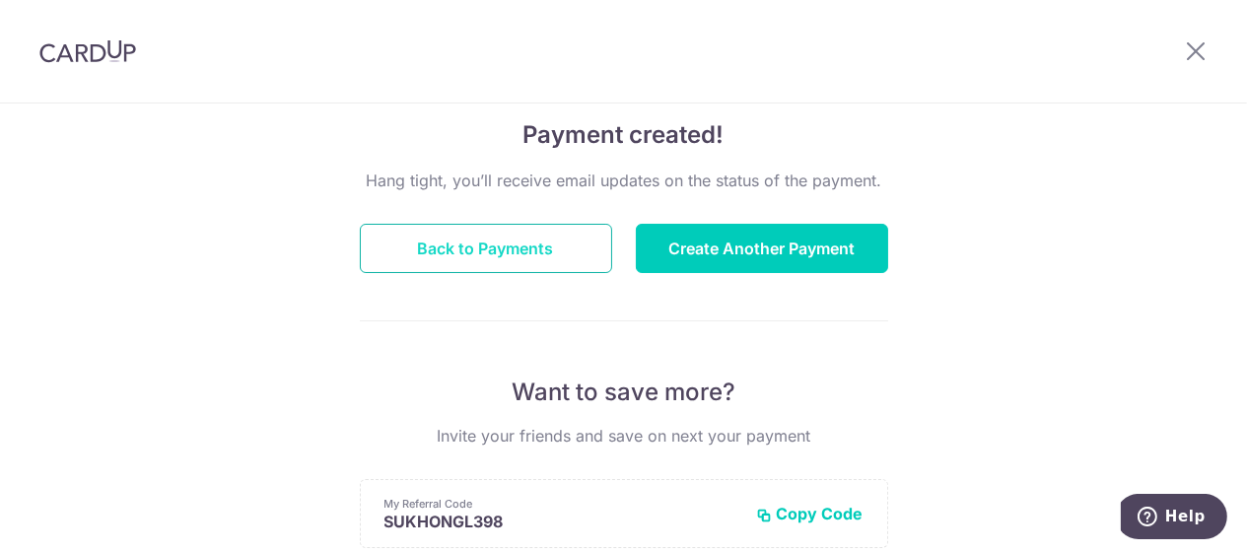
click at [498, 243] on button "Back to Payments" at bounding box center [486, 248] width 252 height 49
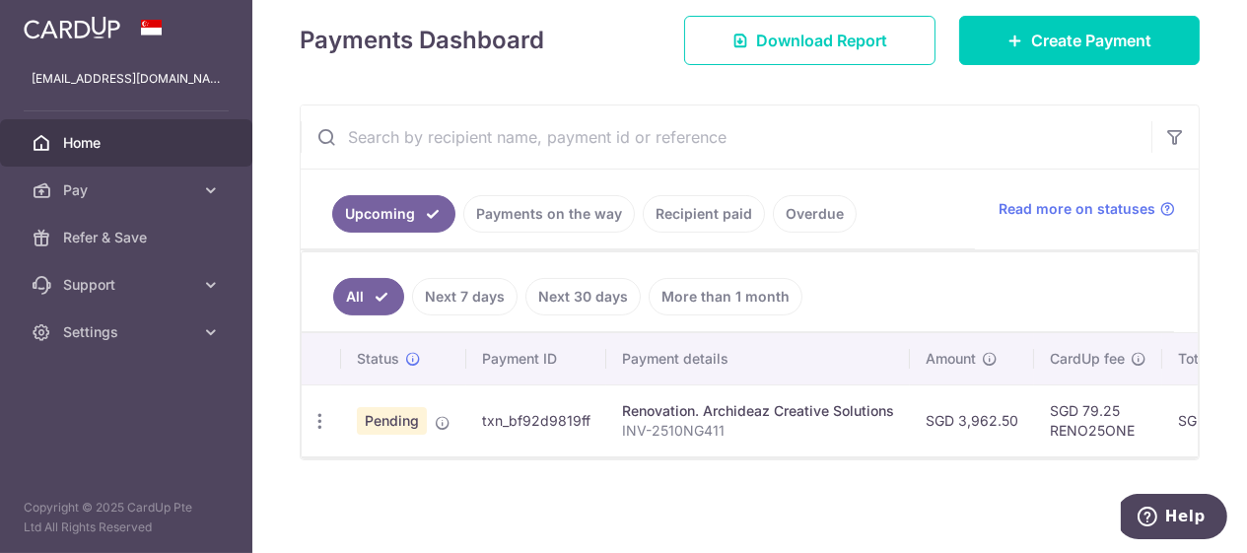
scroll to position [364, 0]
click at [643, 203] on link "Recipient paid" at bounding box center [704, 213] width 122 height 37
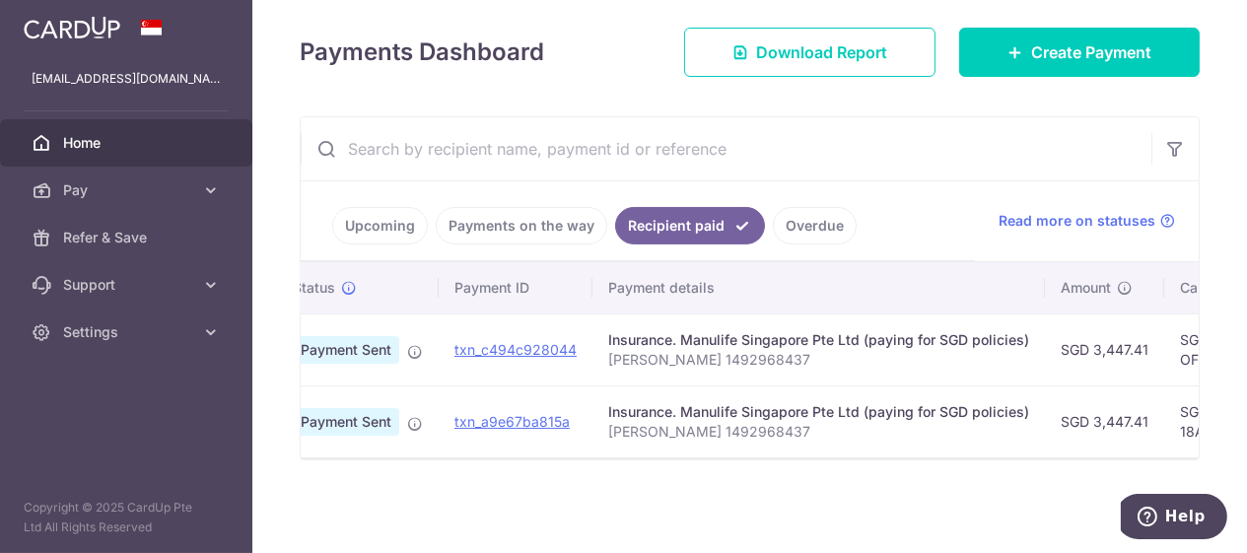
scroll to position [0, 0]
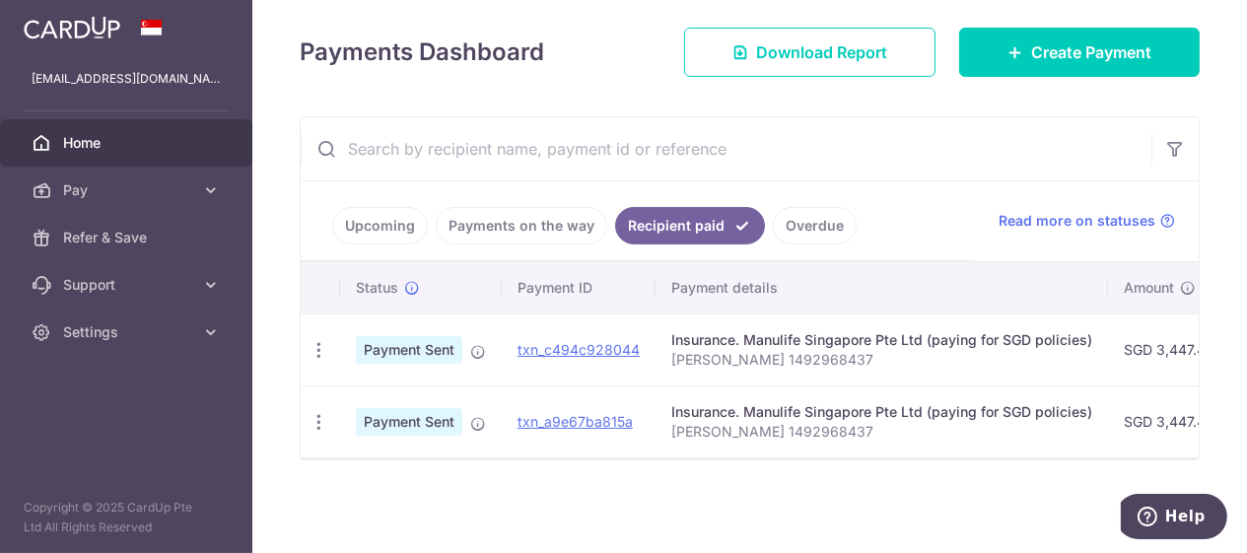
click at [436, 216] on link "Payments on the way" at bounding box center [521, 225] width 171 height 37
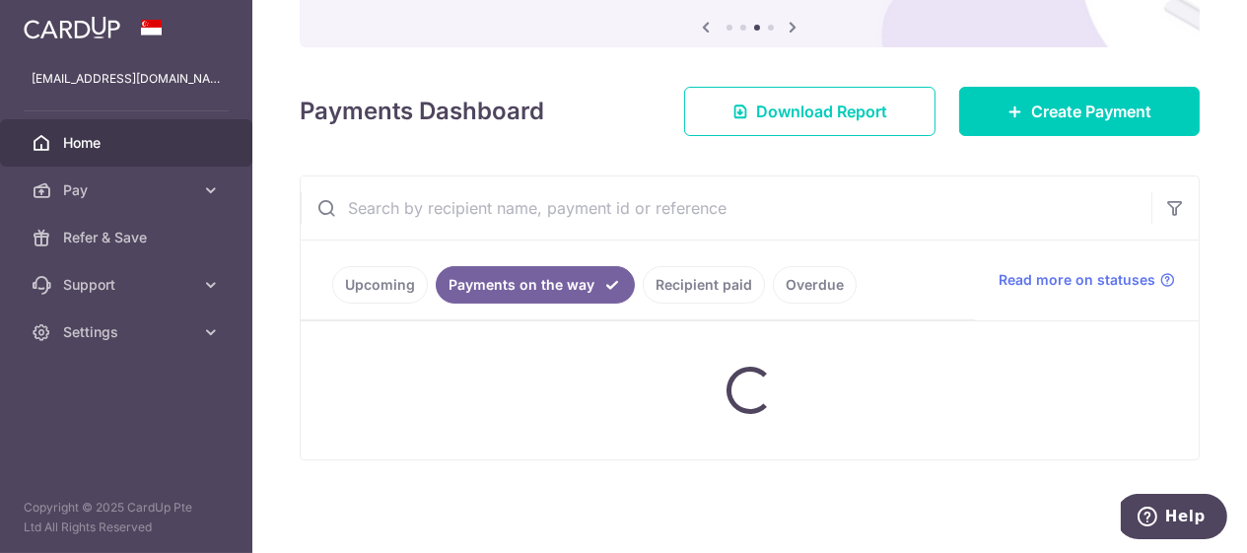
scroll to position [354, 0]
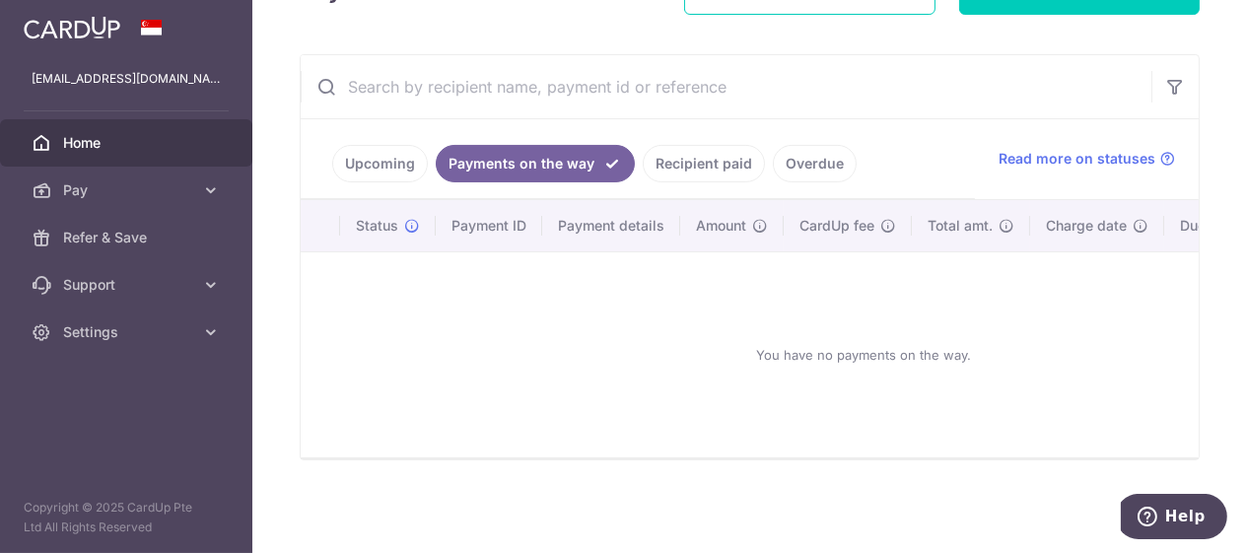
click at [332, 182] on link "Upcoming" at bounding box center [380, 163] width 96 height 37
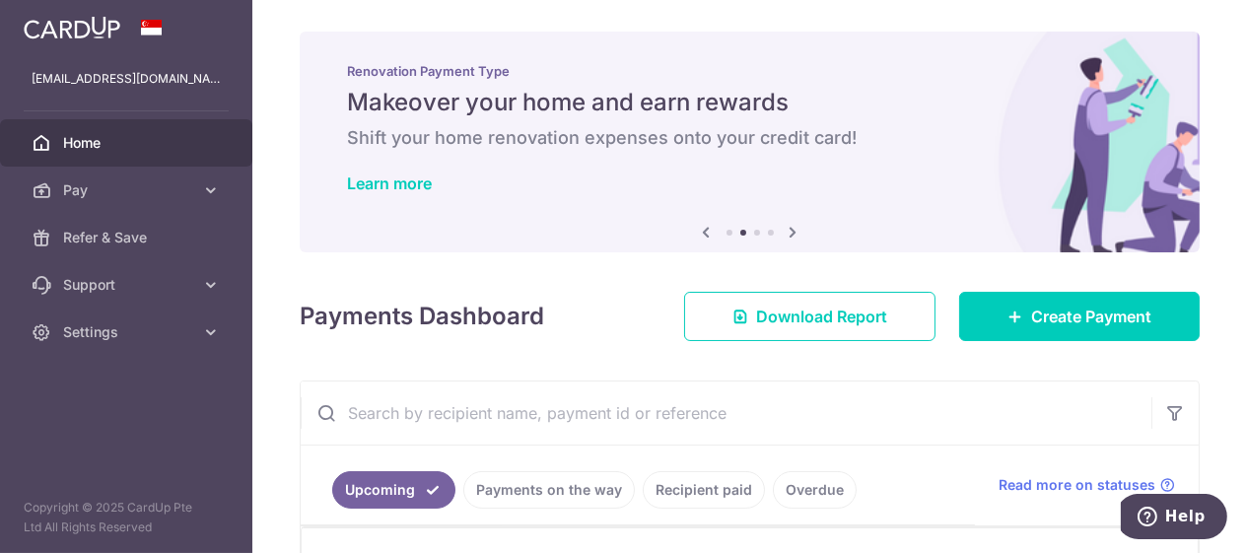
scroll to position [364, 0]
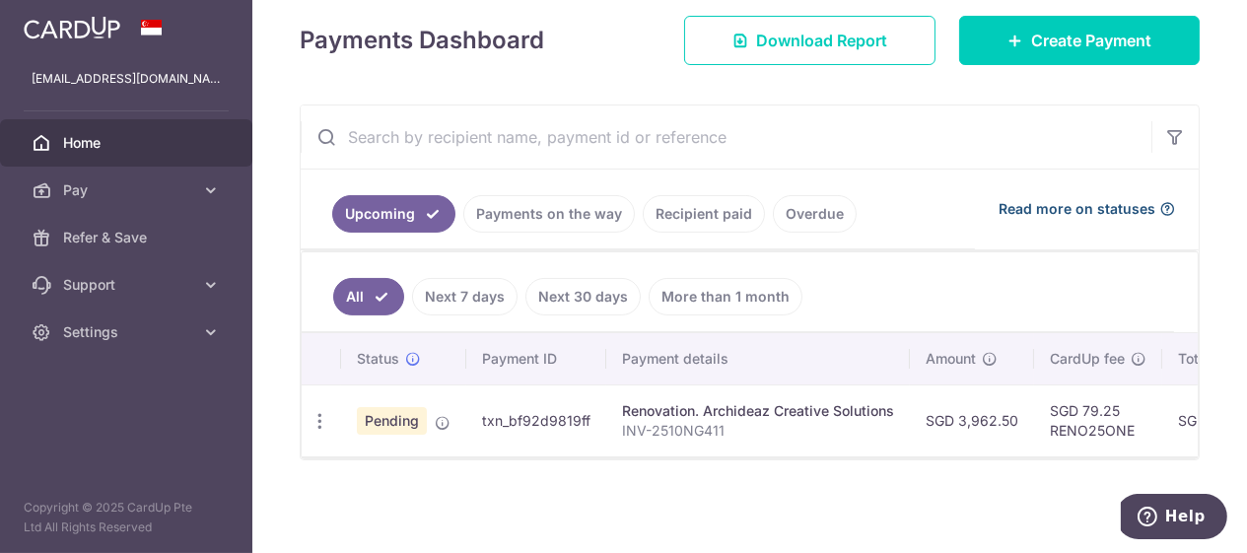
click at [1039, 200] on span "Read more on statuses" at bounding box center [1076, 209] width 157 height 20
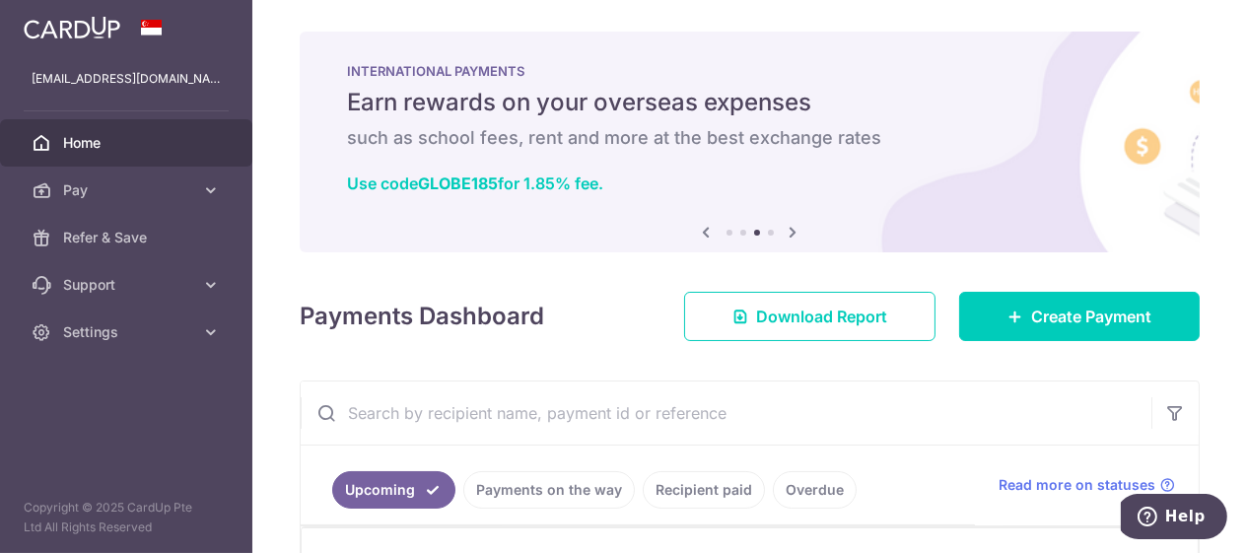
click at [0, 0] on icon "button" at bounding box center [0, 0] width 0 height 0
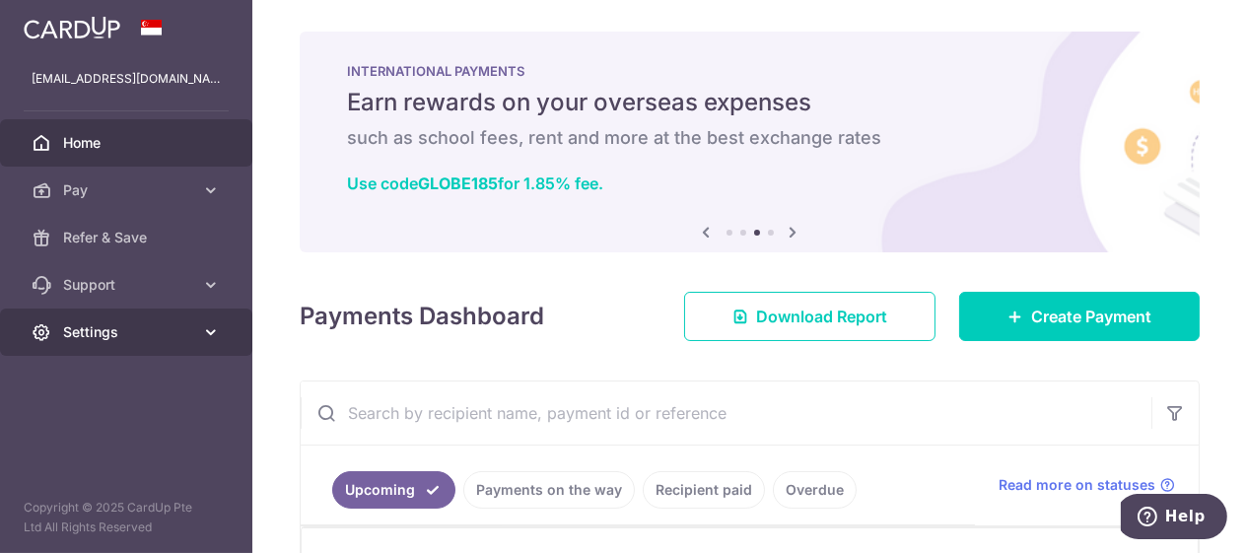
click at [208, 337] on icon at bounding box center [211, 332] width 20 height 20
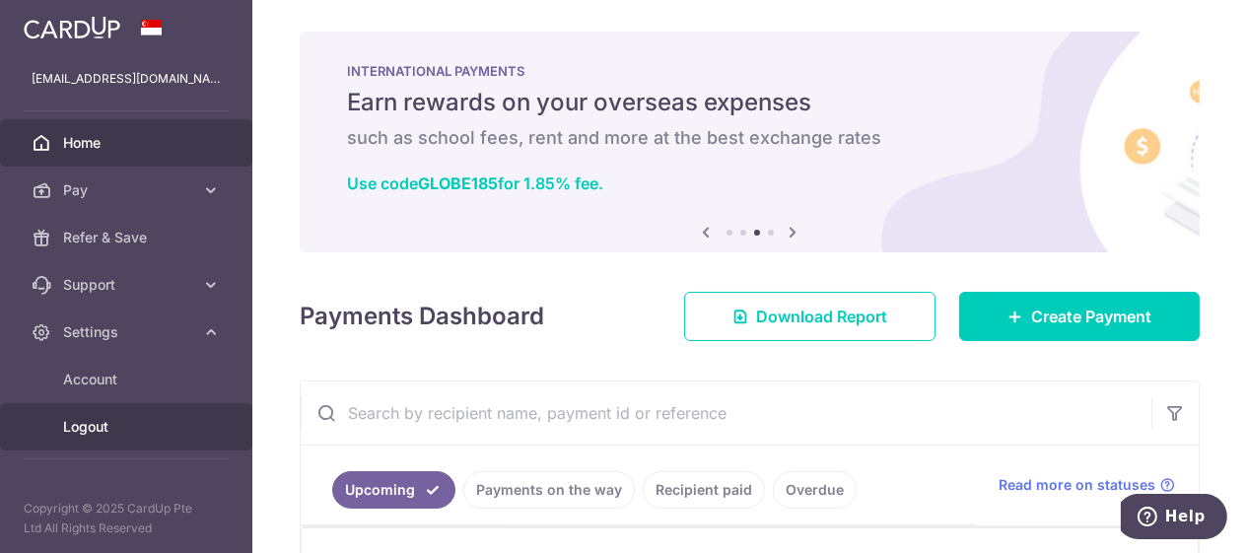
click at [98, 432] on span "Logout" at bounding box center [128, 427] width 130 height 20
